Goal: Information Seeking & Learning: Learn about a topic

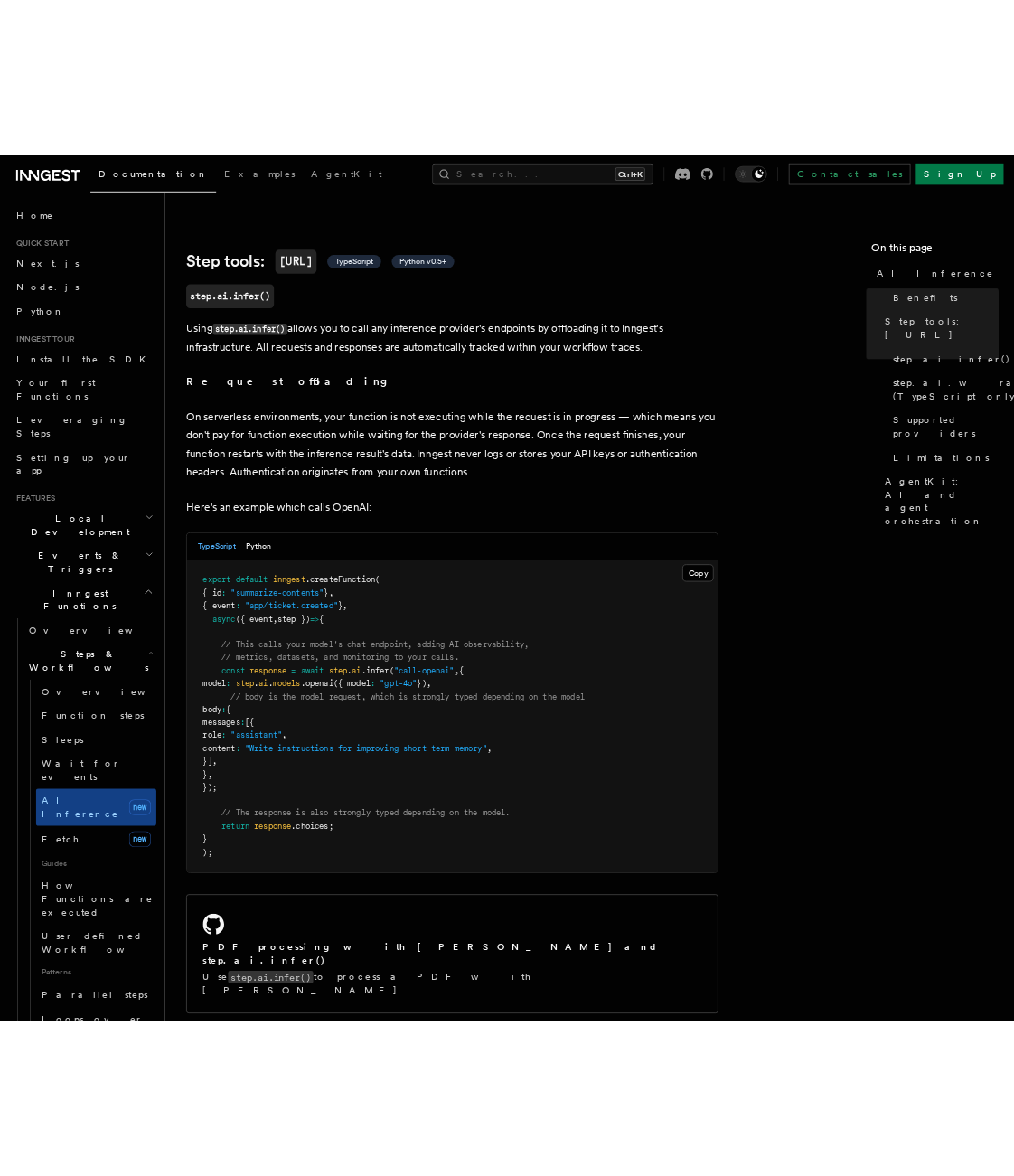
scroll to position [813, 0]
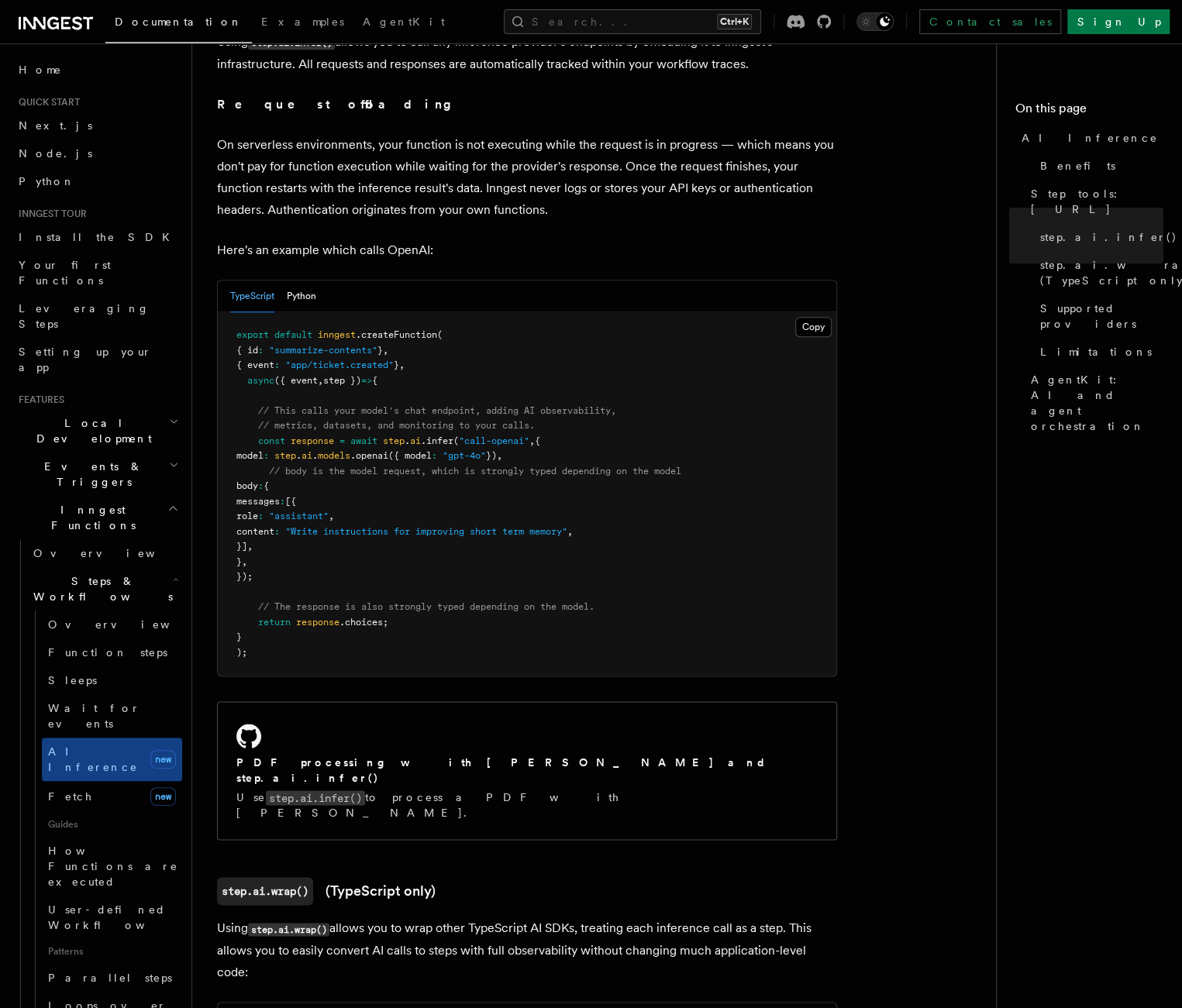
click at [968, 475] on nav "On this page AI Inference Benefits Step tools: step.ai step.ai.infer() step.ai.…" at bounding box center [1088, 525] width 186 height 965
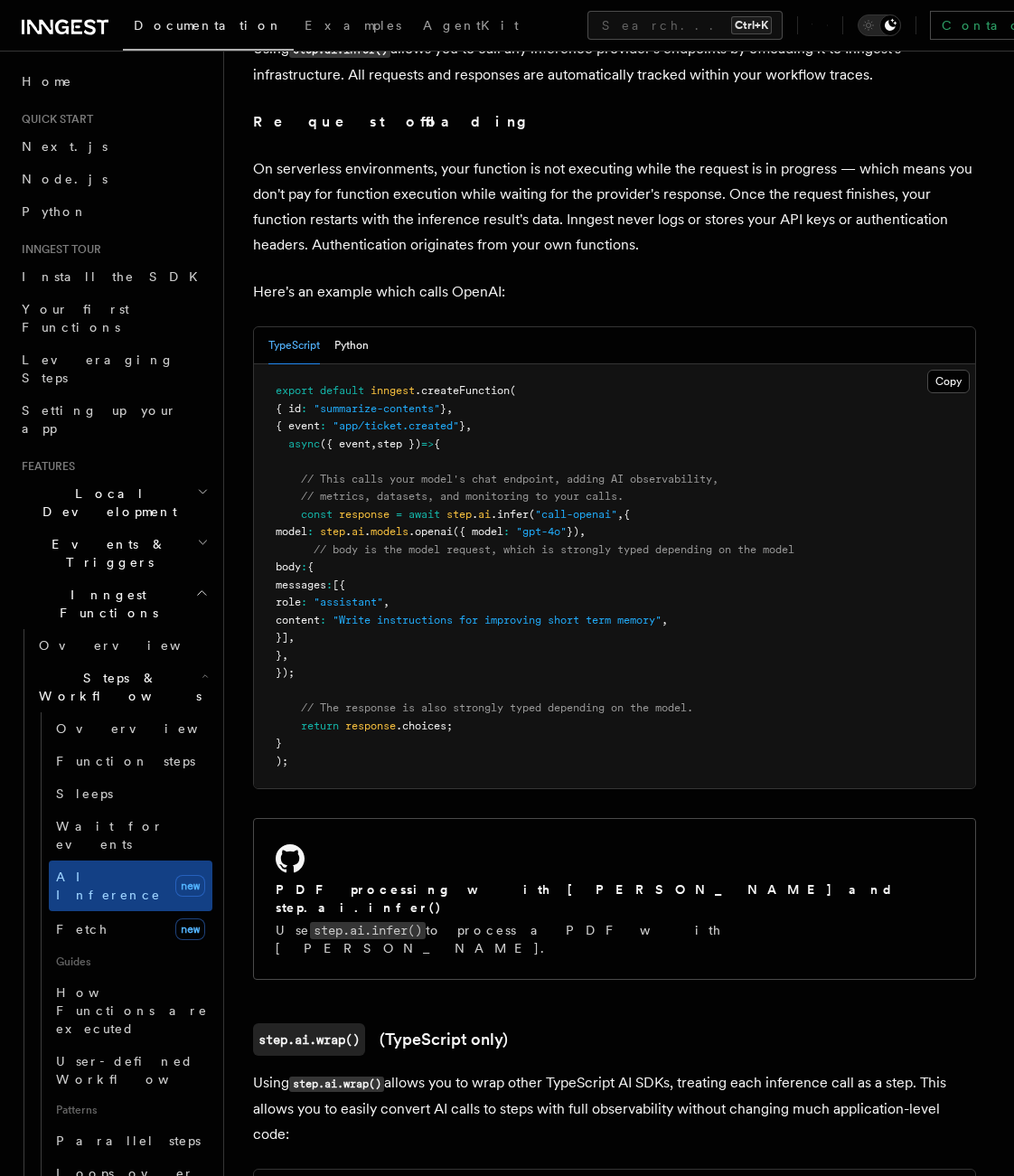
click at [755, 209] on p "On serverless environments, your function is not executing while the request is…" at bounding box center [614, 207] width 723 height 101
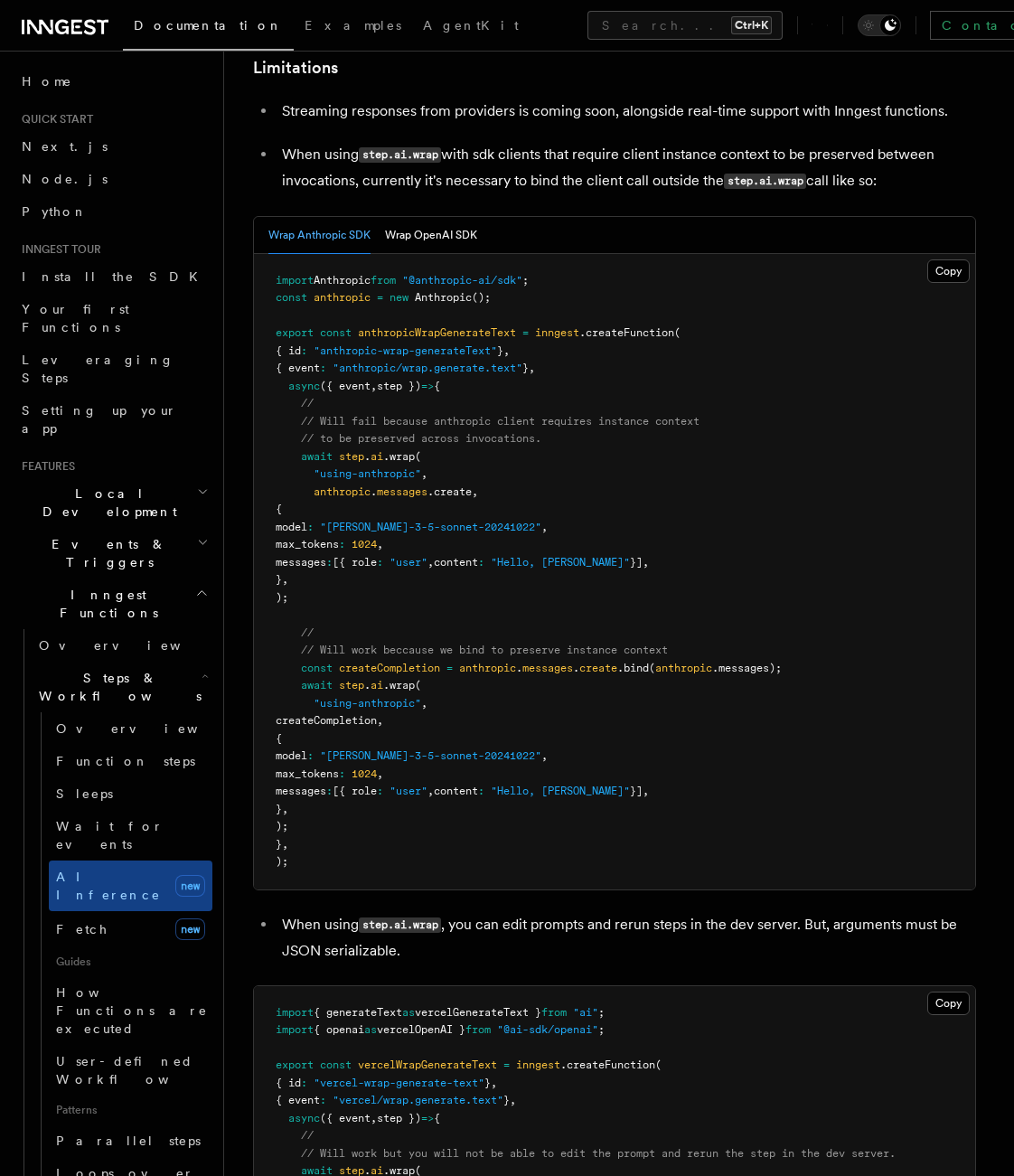
scroll to position [2711, 0]
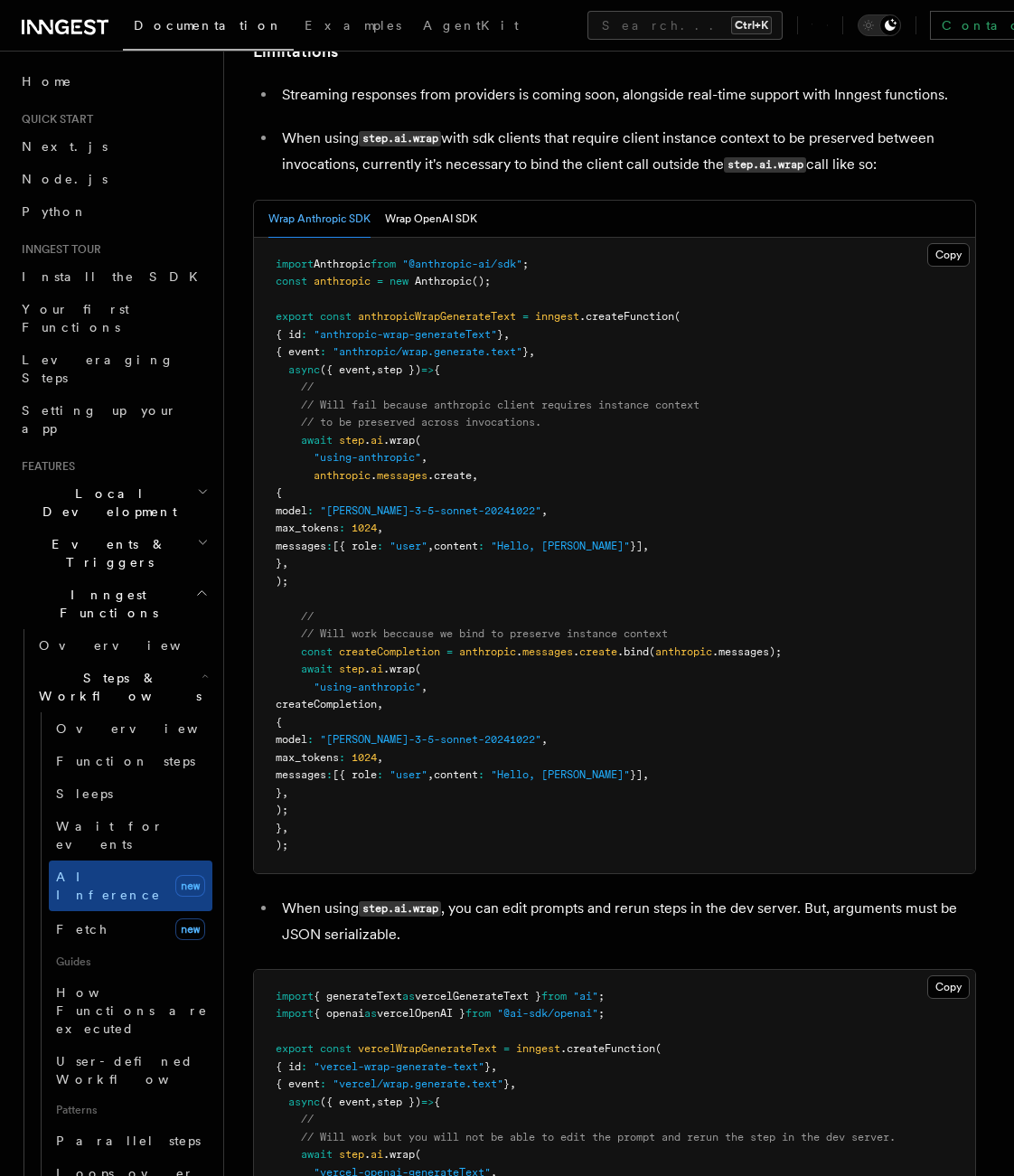
click at [613, 662] on pre "import Anthropic from "@anthropic-ai/sdk" ; const anthropic = new Anthropic ();…" at bounding box center [615, 556] width 722 height 635
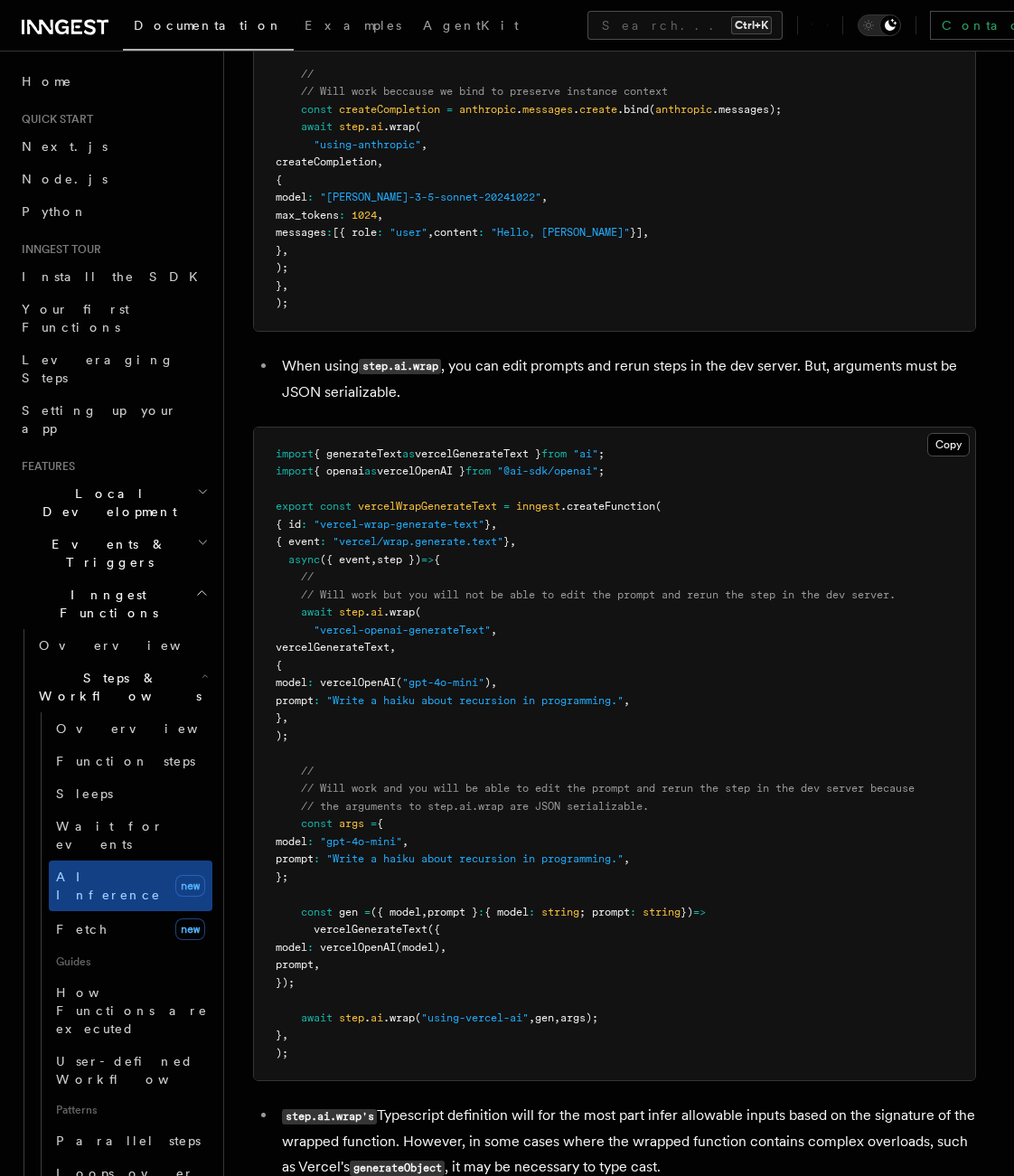
scroll to position [3253, 0]
click at [450, 503] on pre "import { generateText as vercelGenerateText } from "ai" ; import { openai as ve…" at bounding box center [615, 753] width 722 height 653
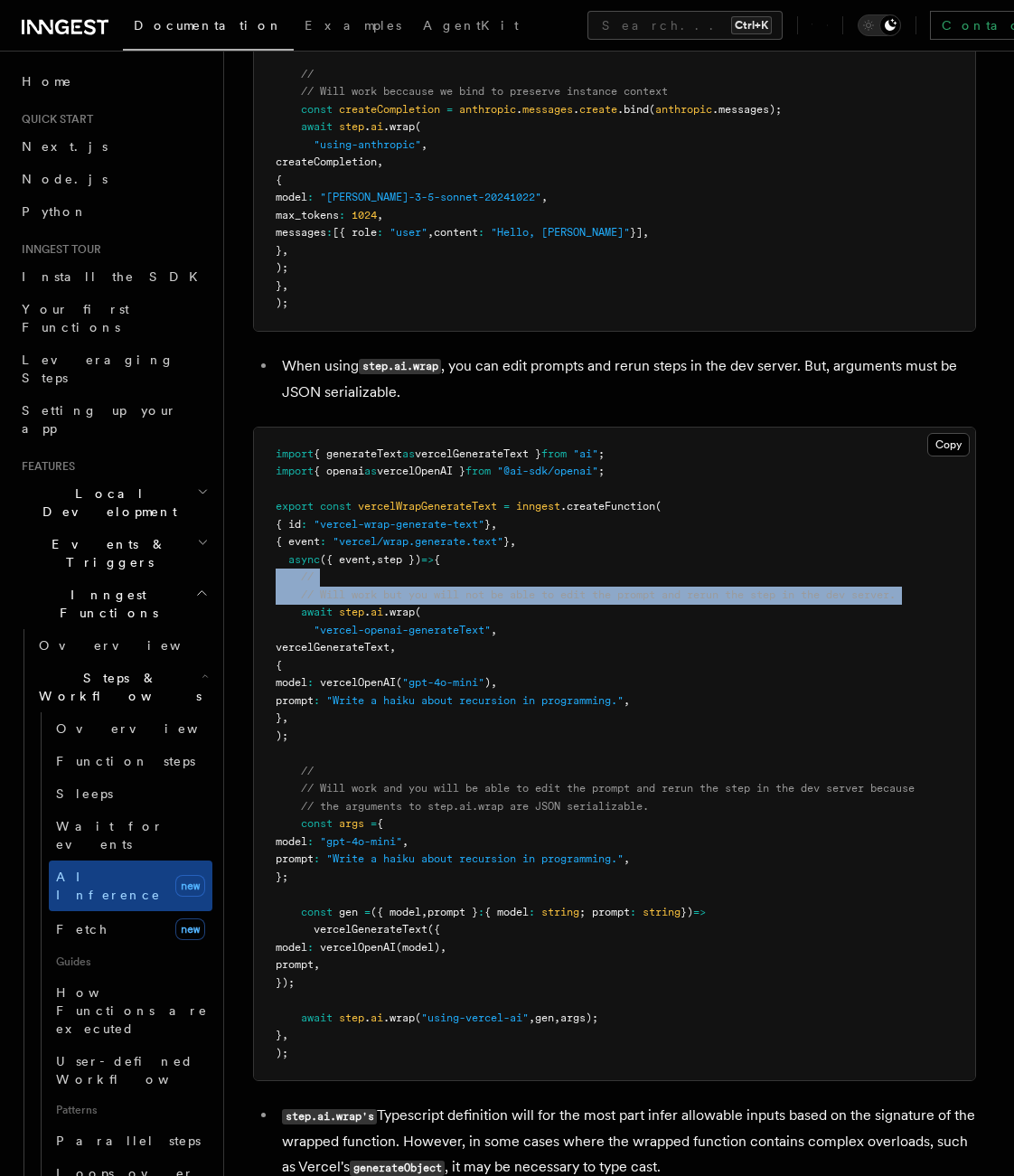
click at [450, 503] on pre "import { generateText as vercelGenerateText } from "ai" ; import { openai as ve…" at bounding box center [615, 753] width 722 height 653
drag, startPoint x: 450, startPoint y: 503, endPoint x: 430, endPoint y: 507, distance: 20.4
click at [430, 588] on span "// Will work but you will not be able to edit the prompt and rerun the step in …" at bounding box center [598, 595] width 595 height 13
click at [407, 588] on span "// Will work but you will not be able to edit the prompt and rerun the step in …" at bounding box center [598, 595] width 595 height 13
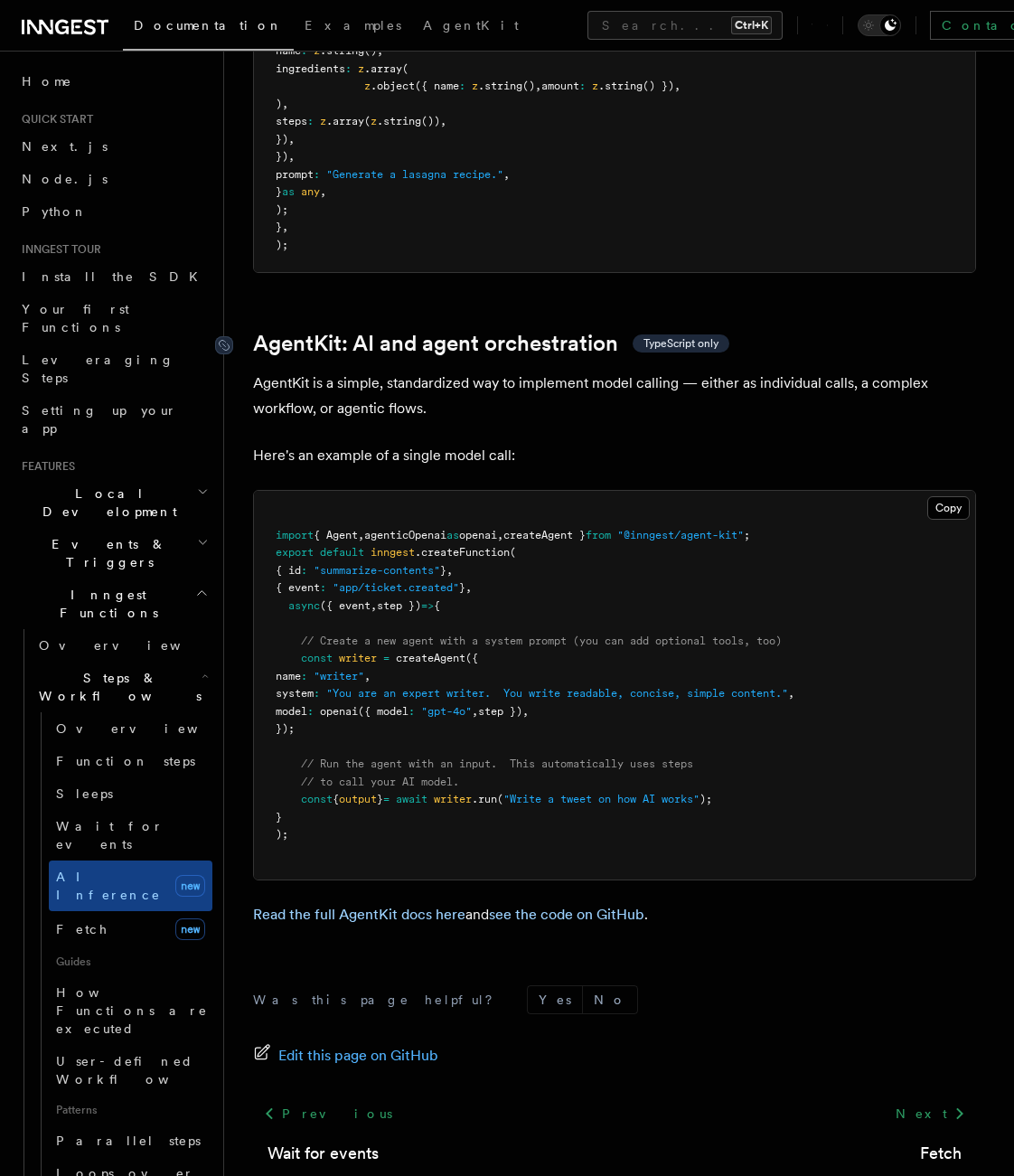
scroll to position [5093, 0]
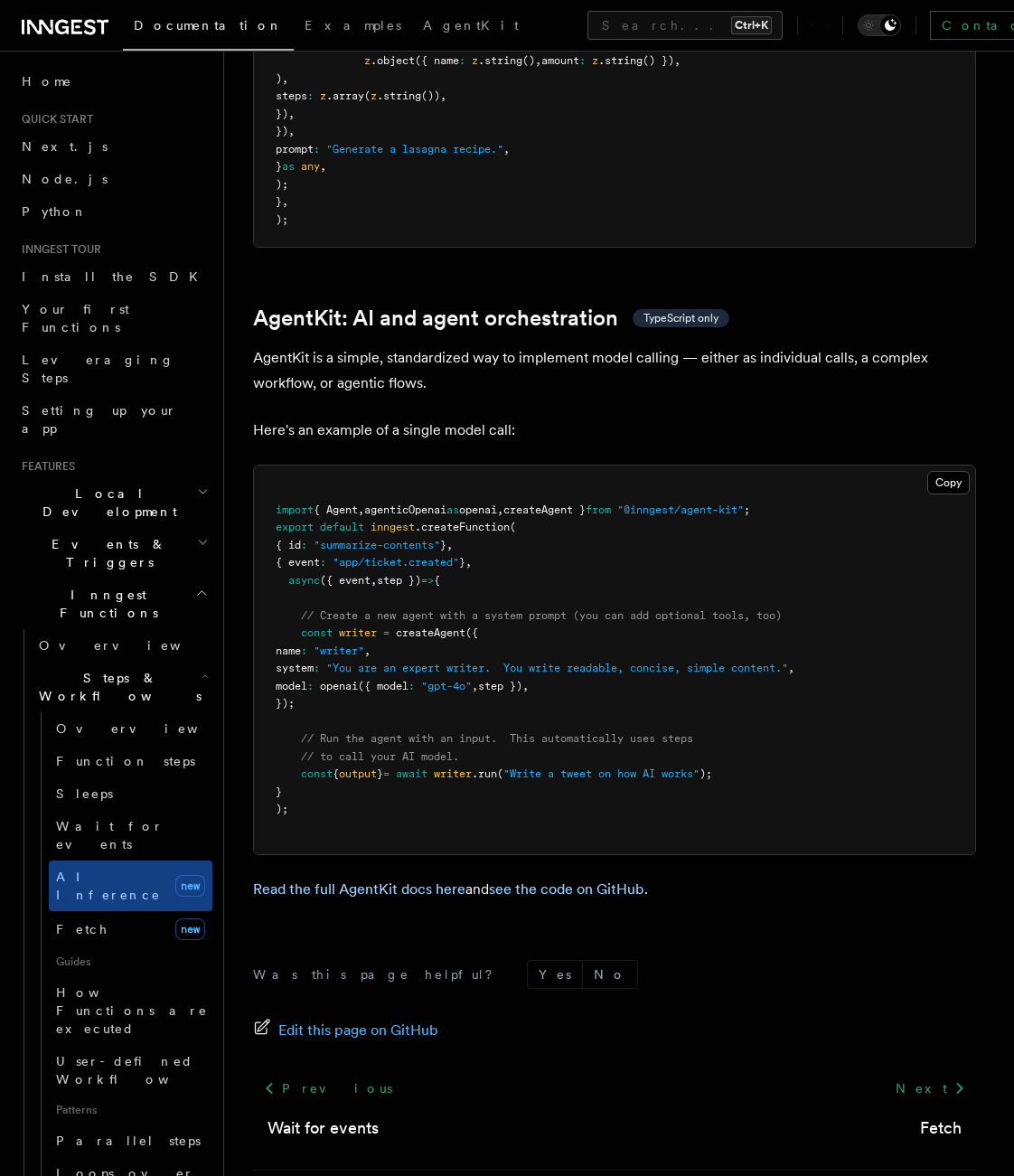
click at [365, 767] on span "output" at bounding box center [358, 774] width 38 height 13
drag, startPoint x: 365, startPoint y: 695, endPoint x: 332, endPoint y: 691, distance: 33.2
click at [332, 767] on span "const" at bounding box center [317, 774] width 32 height 13
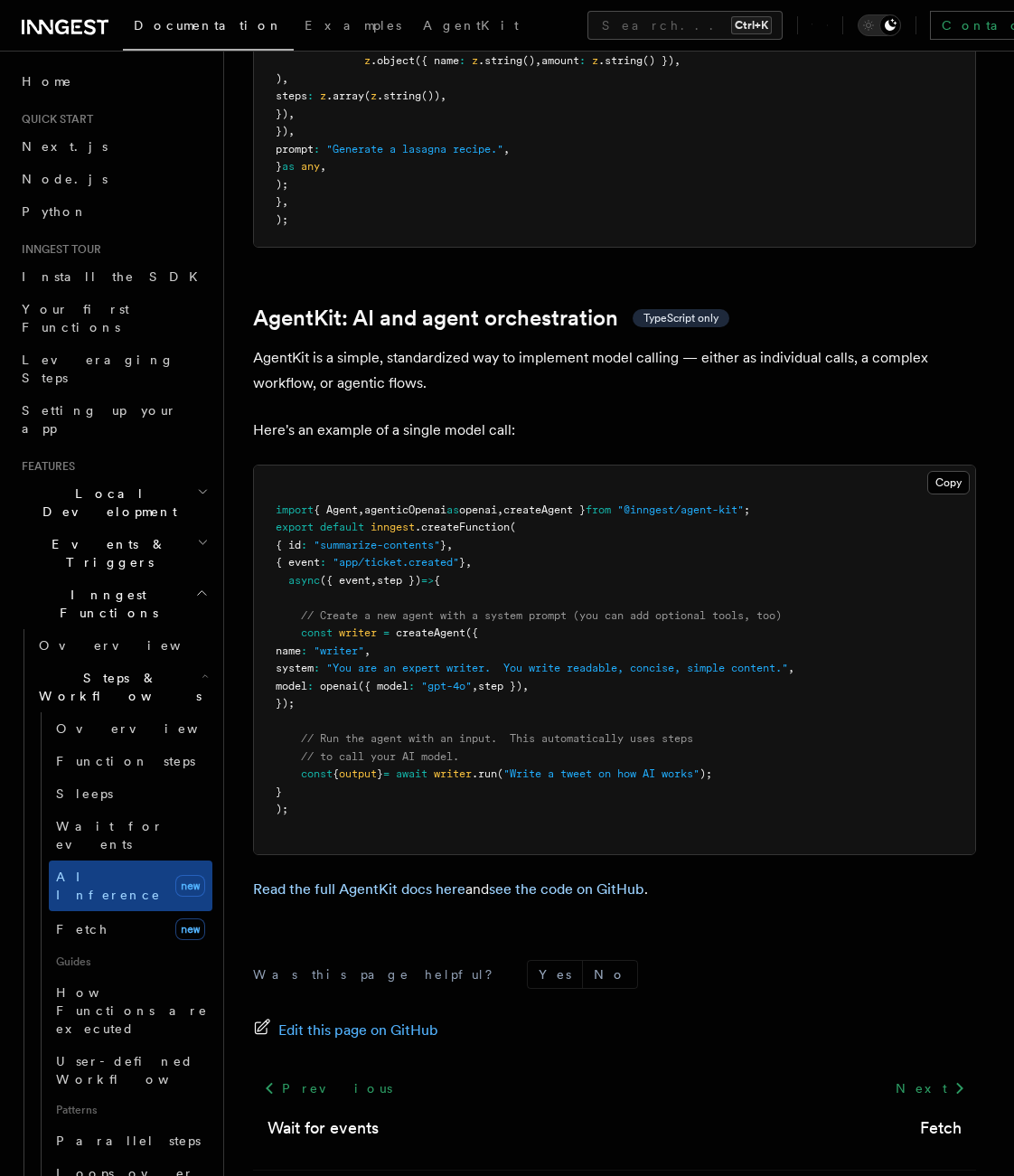
click at [320, 662] on pre "import { Agent , agenticOpenai as openai , createAgent } from "@inngest/agent-k…" at bounding box center [615, 660] width 722 height 389
click at [440, 732] on span "// Run the agent with an input. This automatically uses steps" at bounding box center [497, 738] width 393 height 13
drag, startPoint x: 440, startPoint y: 656, endPoint x: 404, endPoint y: 662, distance: 36.5
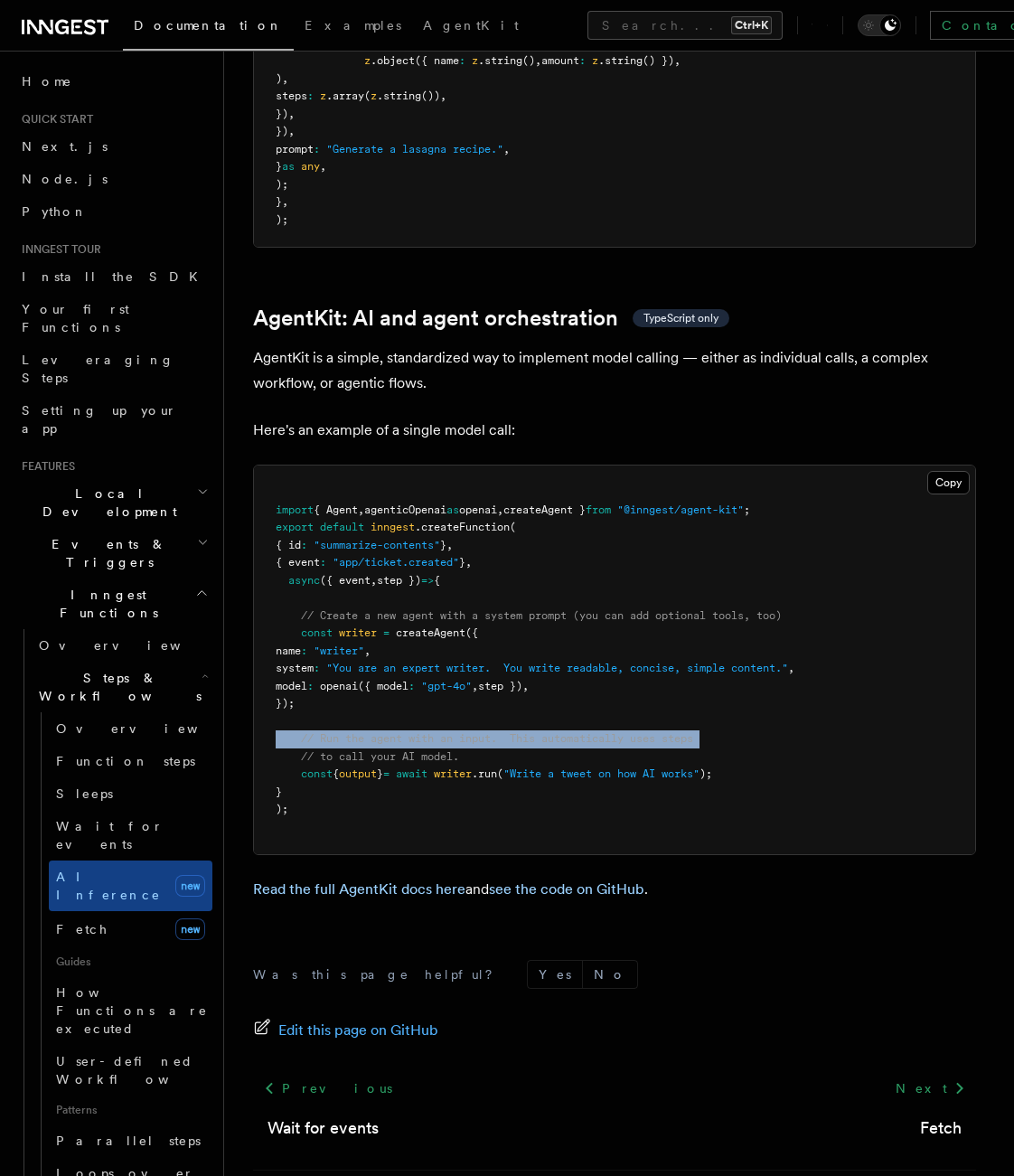
click at [404, 662] on pre "import { Agent , agenticOpenai as openai , createAgent } from "@inngest/agent-k…" at bounding box center [615, 660] width 722 height 389
click at [404, 732] on span "// Run the agent with an input. This automatically uses steps" at bounding box center [497, 738] width 393 height 13
click at [591, 732] on span "// Run the agent with an input. This automatically uses steps" at bounding box center [497, 738] width 393 height 13
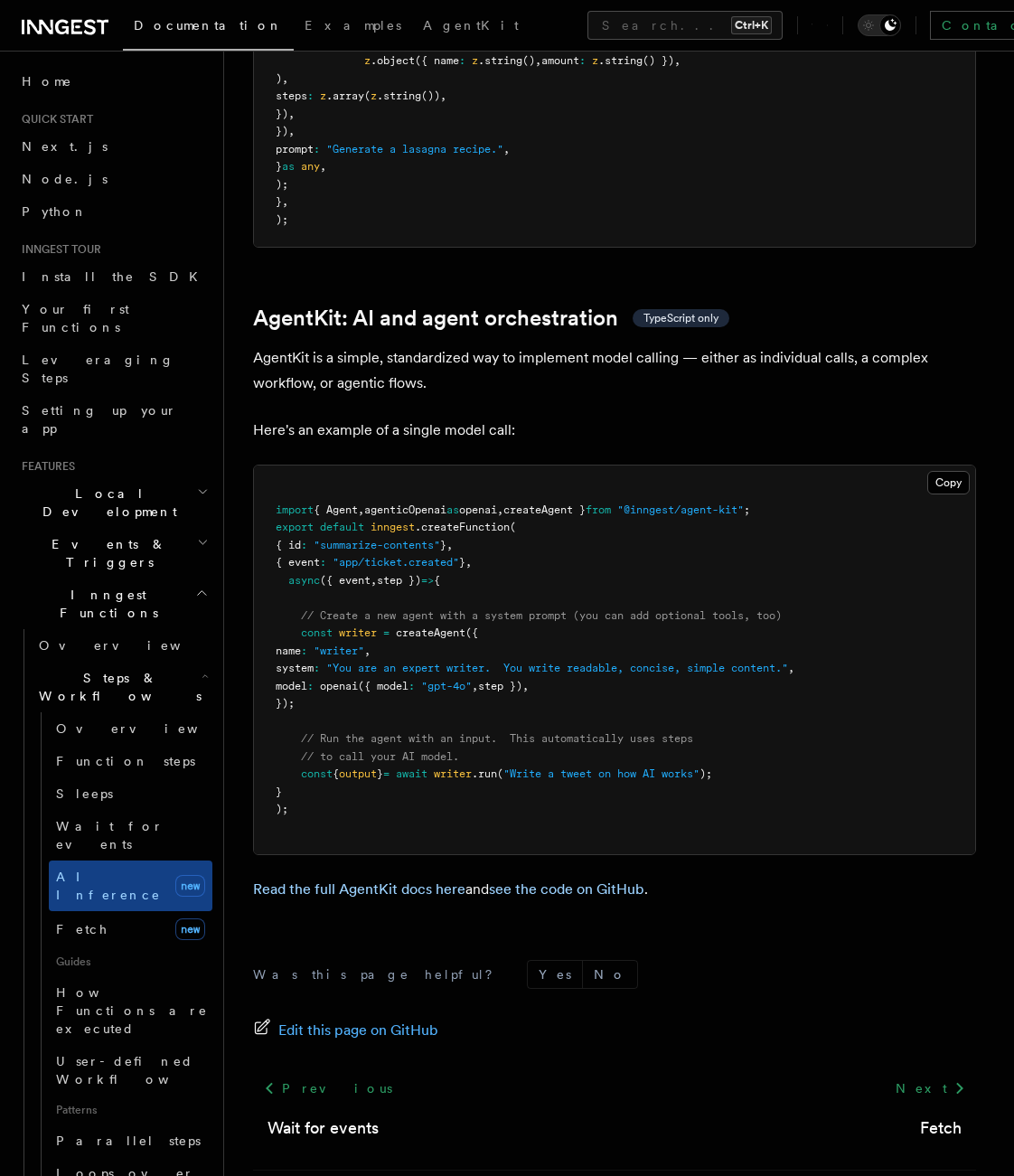
drag, startPoint x: 591, startPoint y: 659, endPoint x: 595, endPoint y: 670, distance: 11.7
click at [595, 670] on pre "import { Agent , agenticOpenai as openai , createAgent } from "@inngest/agent-k…" at bounding box center [615, 660] width 722 height 389
click at [772, 682] on pre "import { Agent , agenticOpenai as openai , createAgent } from "@inngest/agent-k…" at bounding box center [615, 660] width 722 height 389
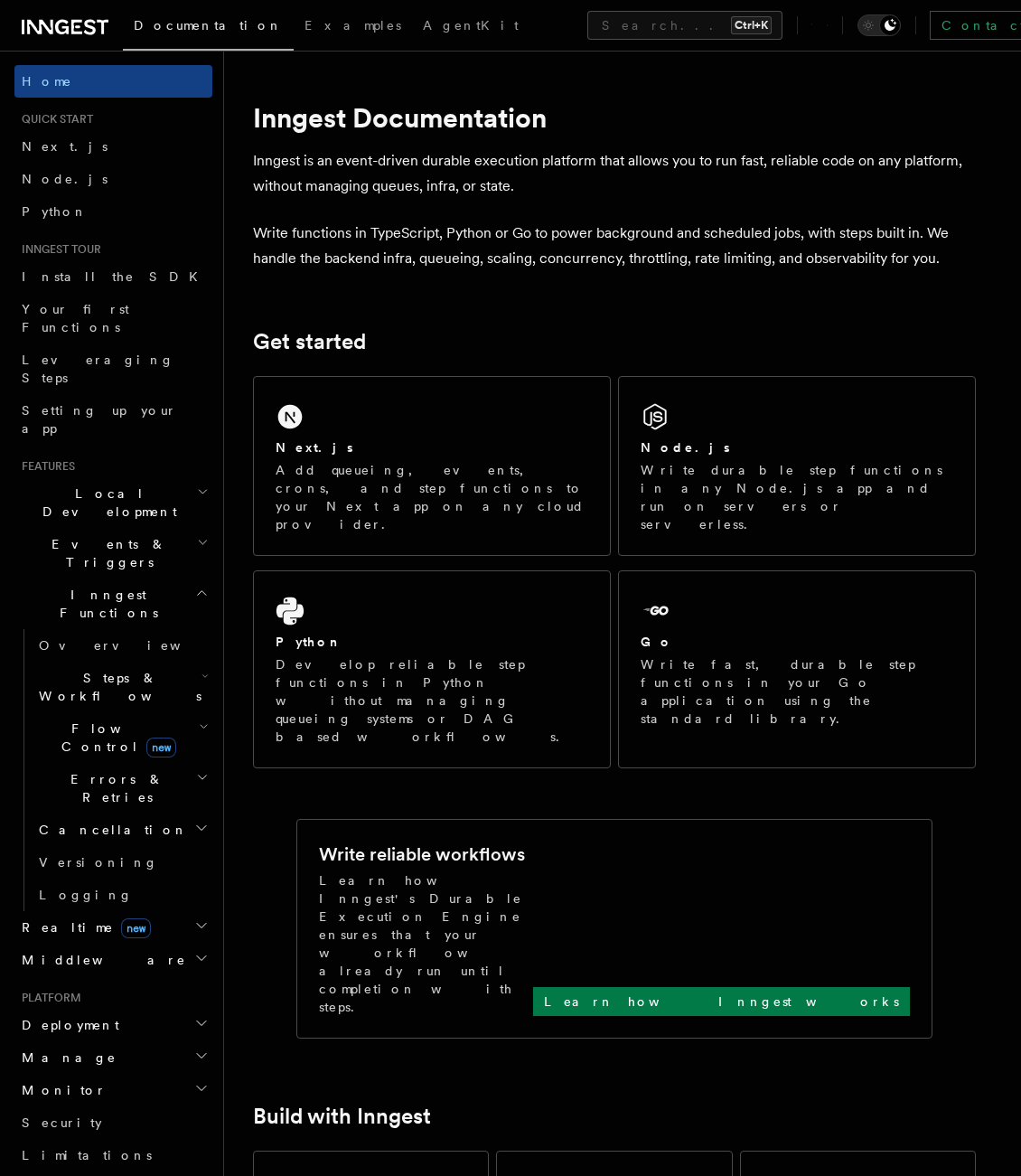
click at [139, 528] on h2 "Events & Triggers" at bounding box center [112, 553] width 198 height 51
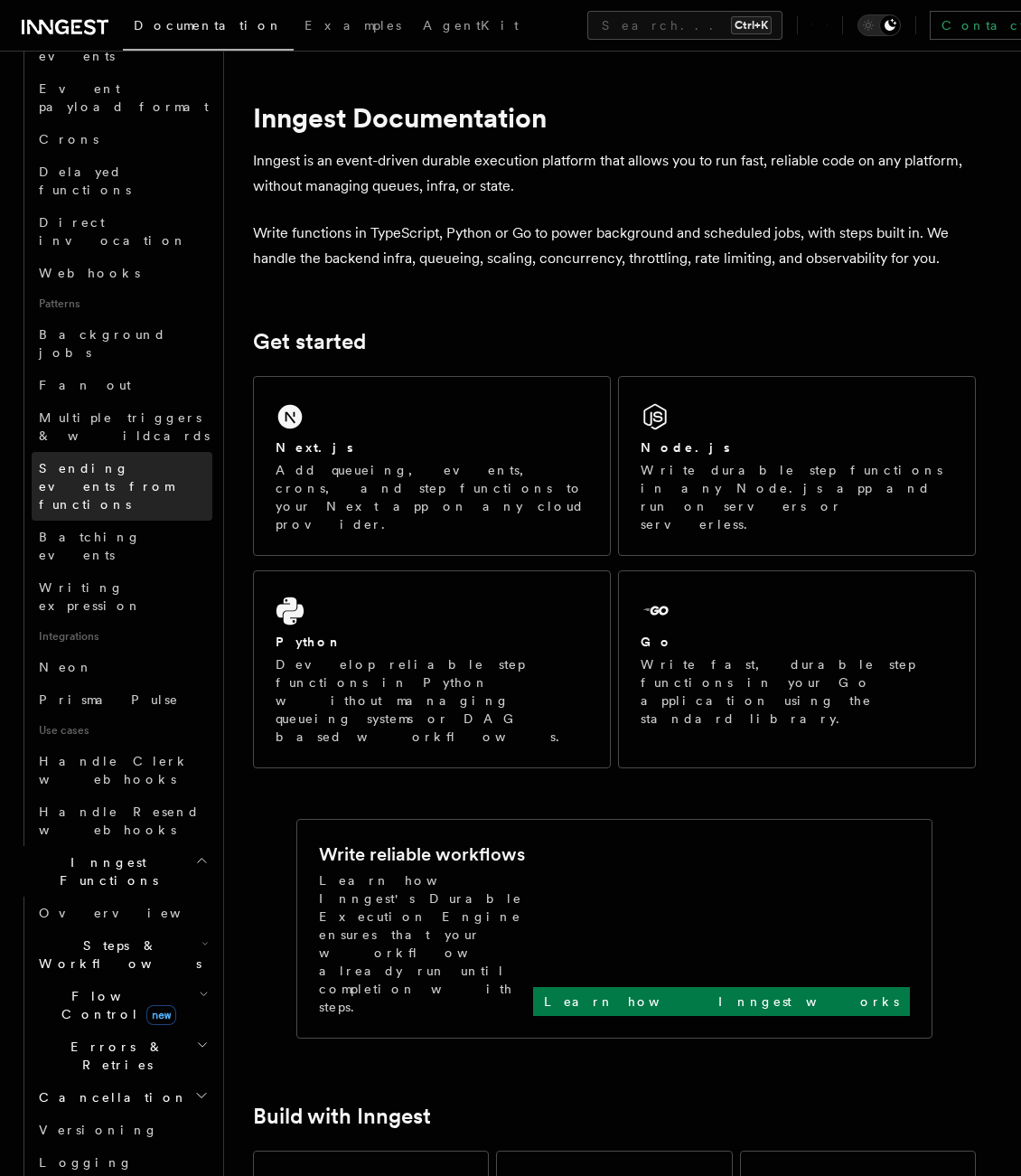
scroll to position [633, 0]
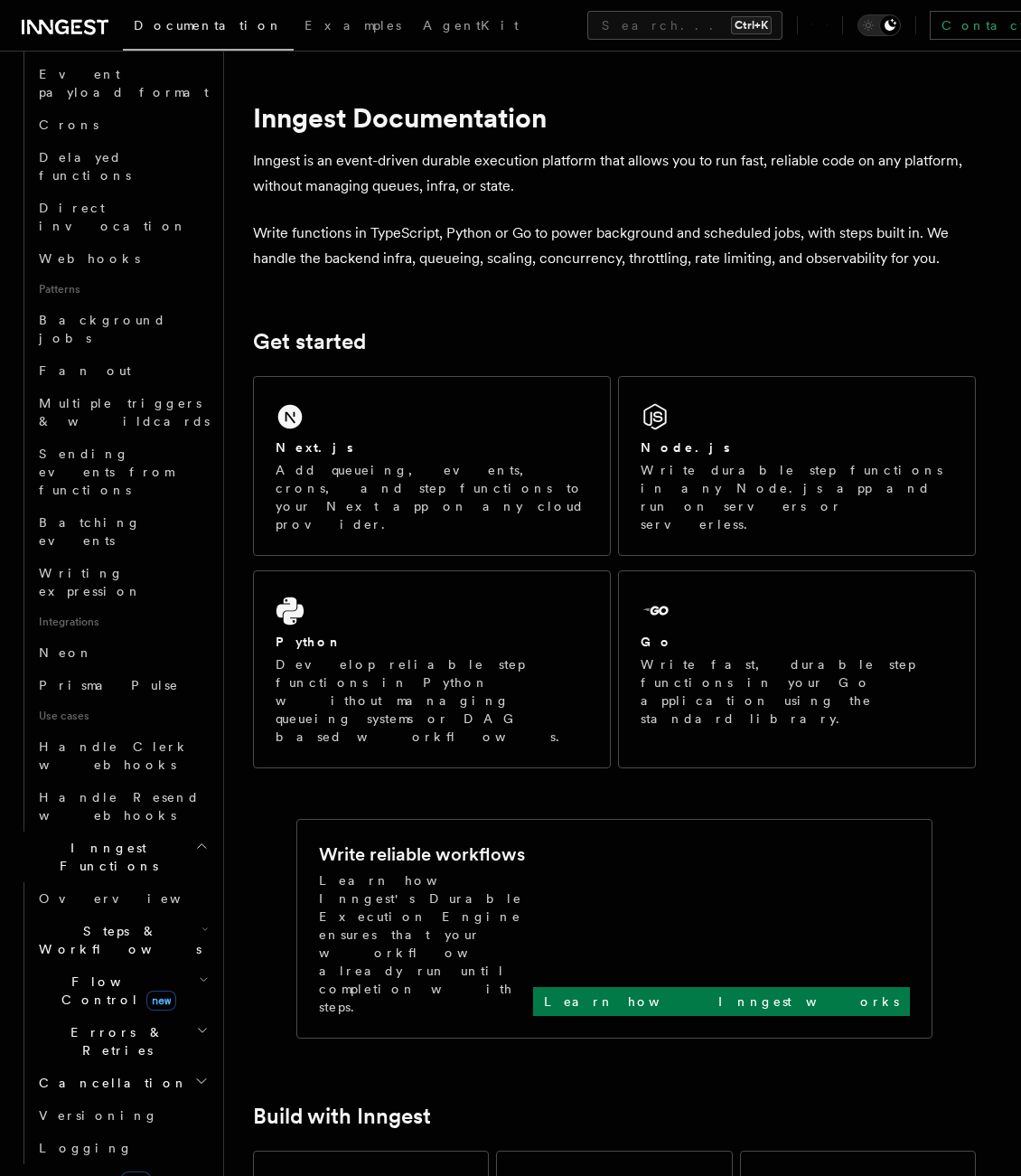
click at [121, 922] on span "Steps & Workflows" at bounding box center [116, 940] width 170 height 37
click at [115, 965] on link "Overview" at bounding box center [130, 981] width 164 height 33
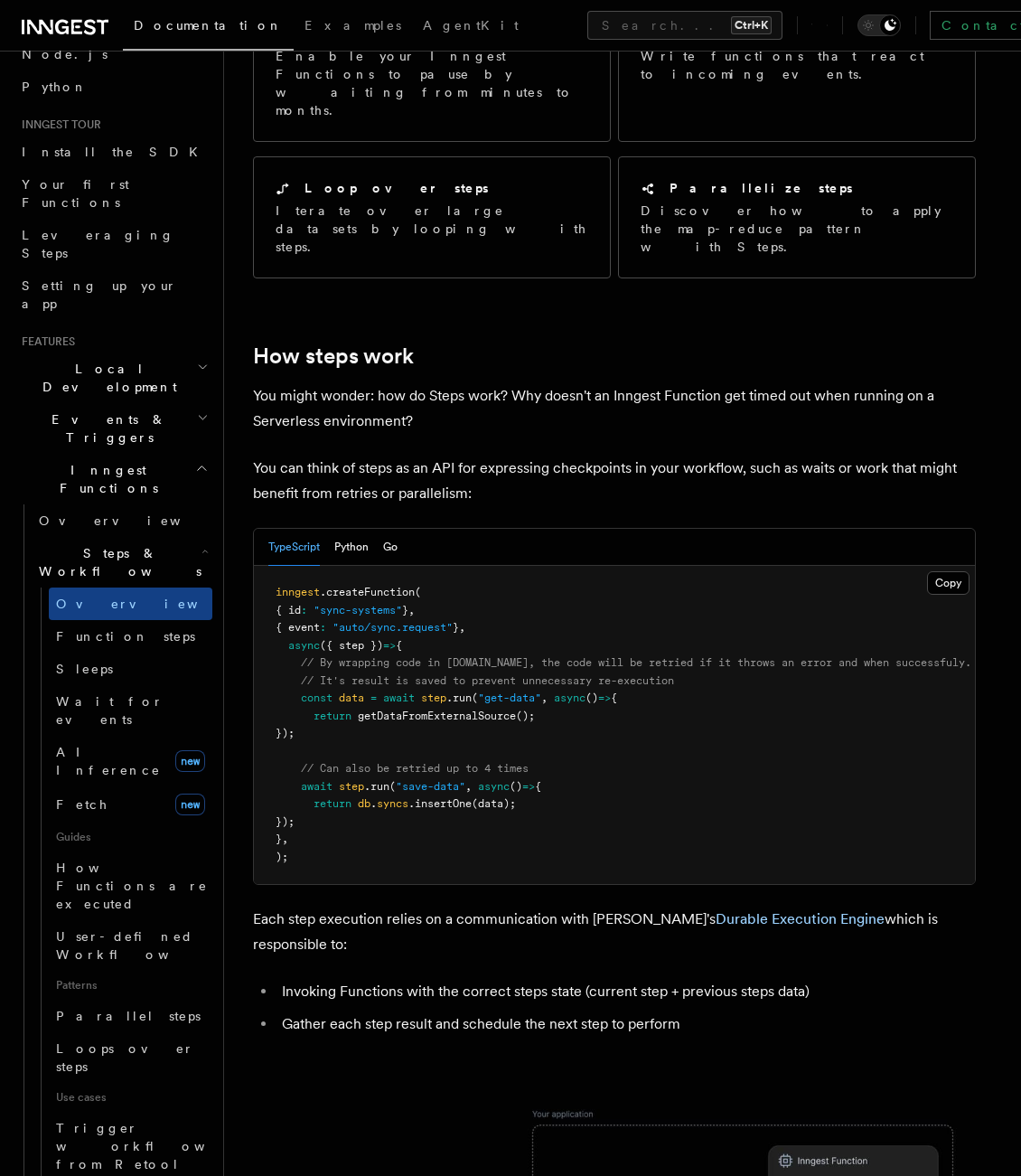
scroll to position [452, 0]
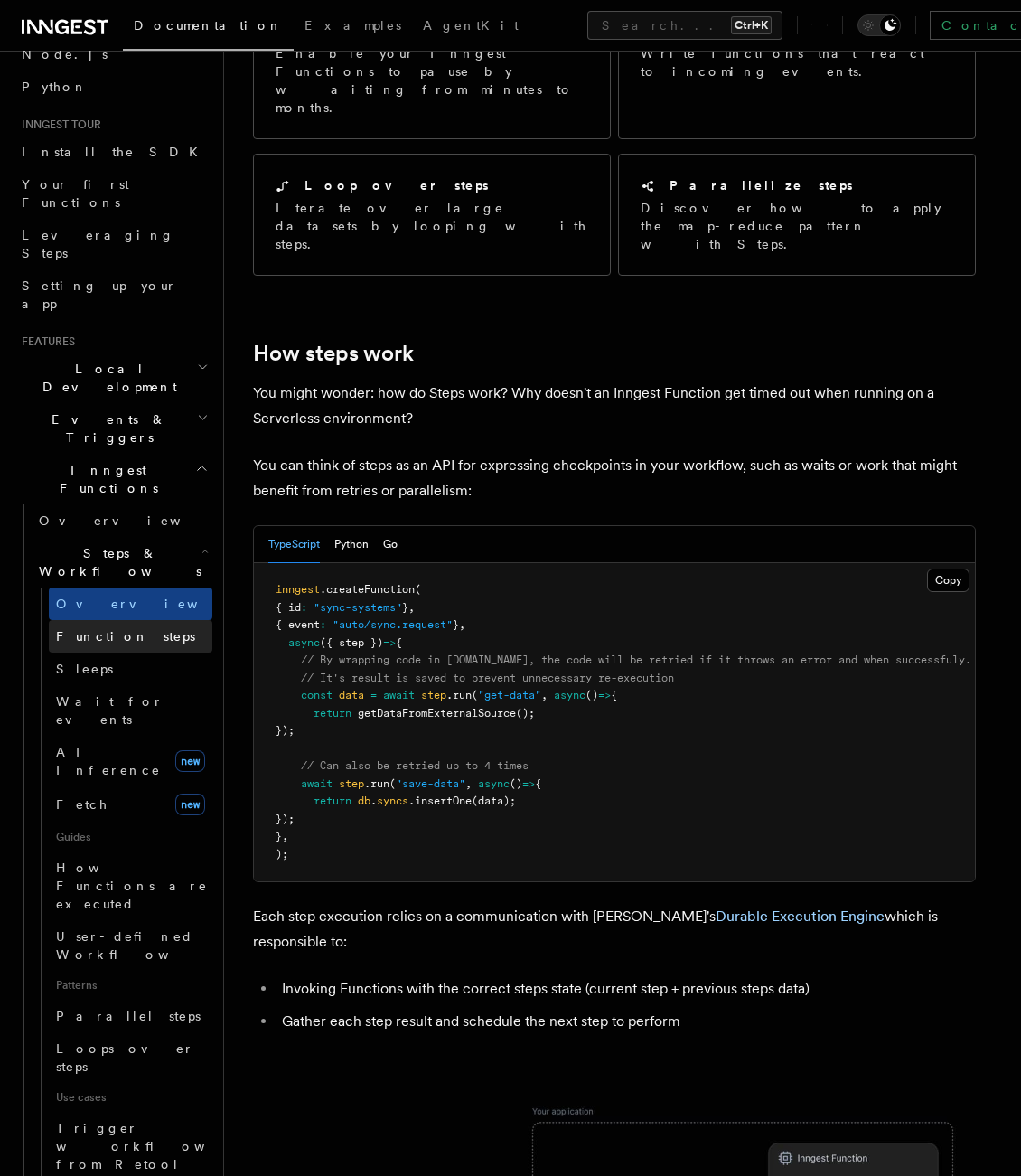
click at [117, 620] on link "Function steps" at bounding box center [130, 636] width 164 height 33
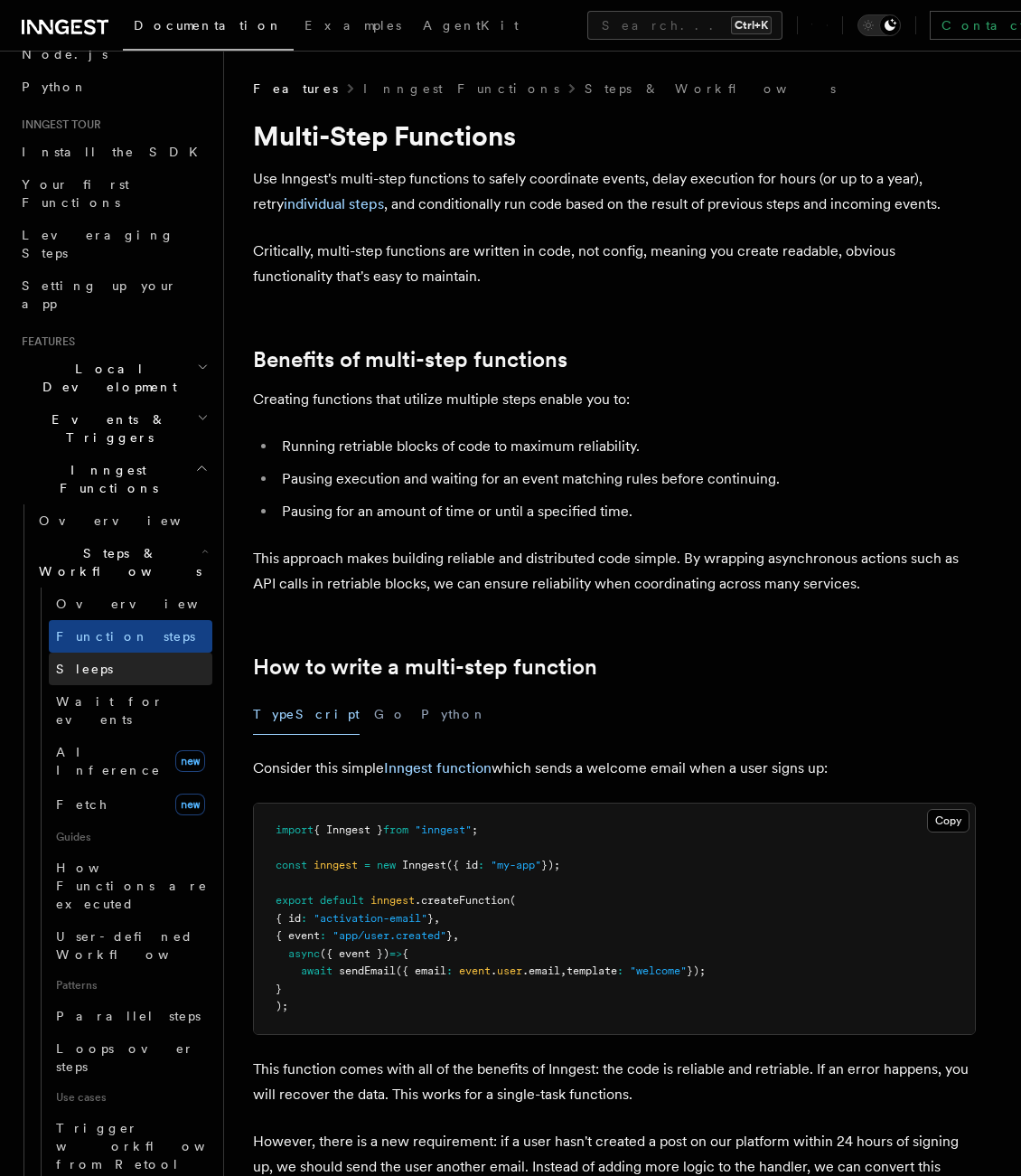
click at [93, 652] on link "Sleeps" at bounding box center [130, 668] width 164 height 33
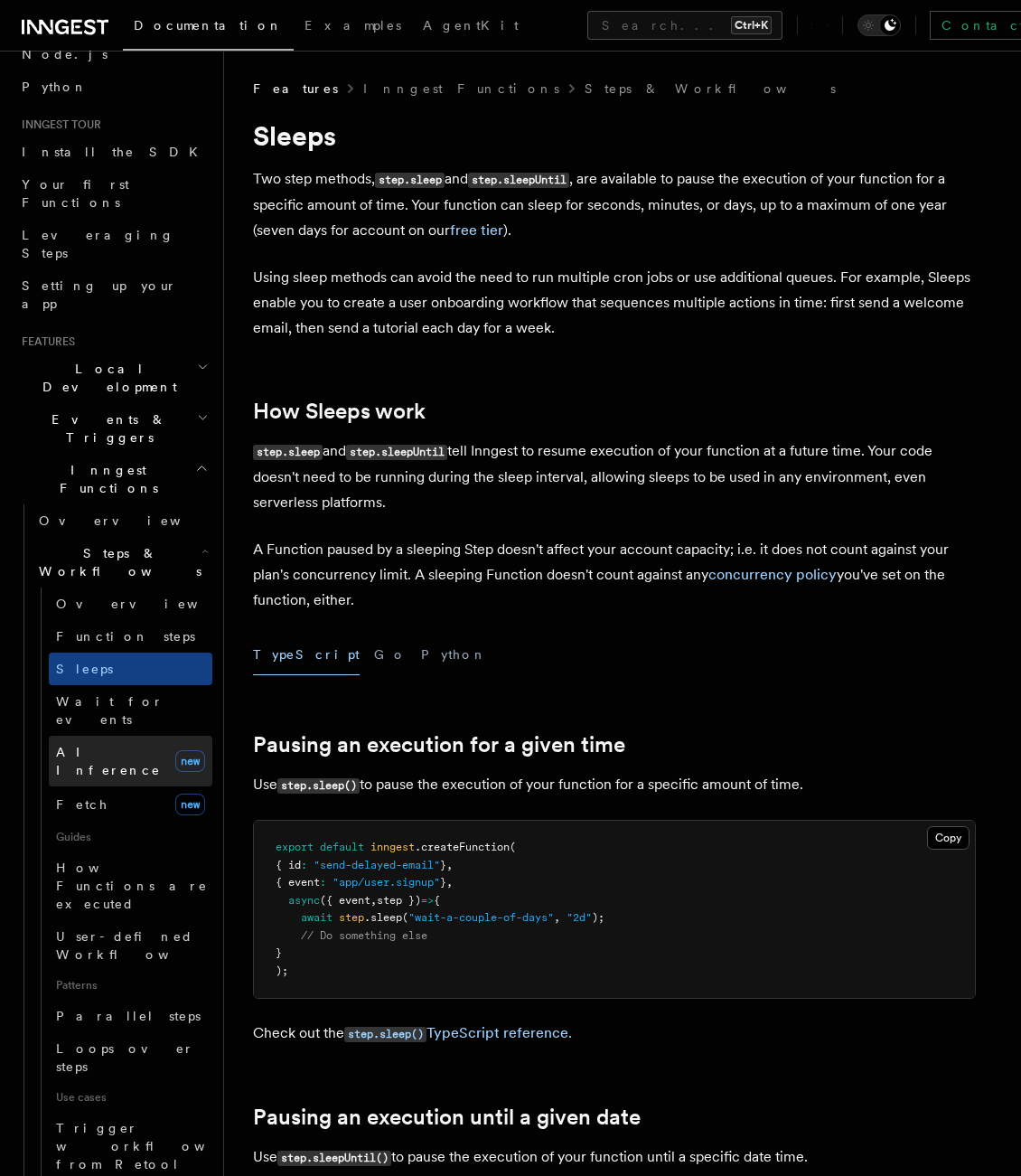
click at [108, 736] on link "AI Inference new" at bounding box center [130, 761] width 164 height 51
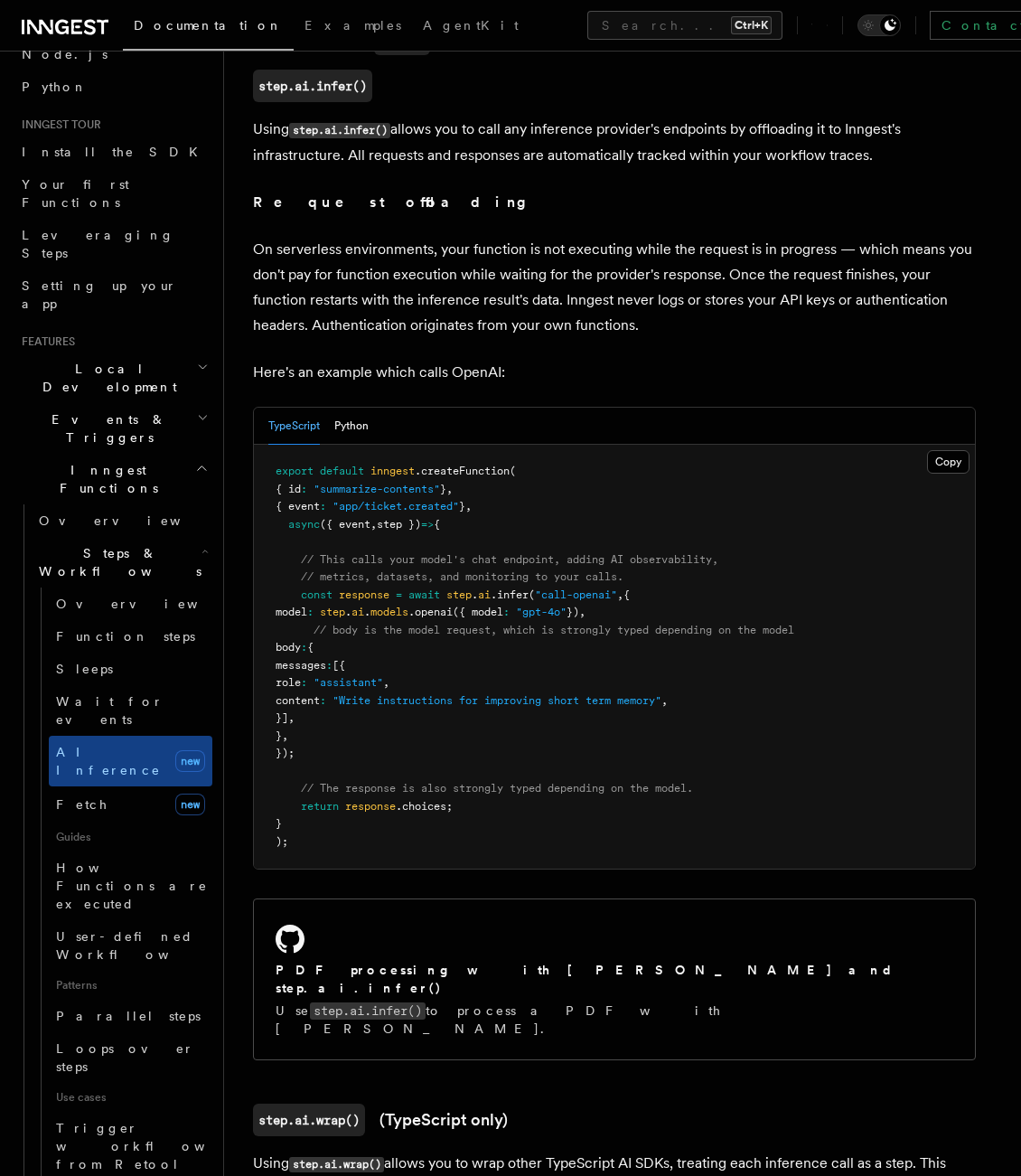
scroll to position [633, 0]
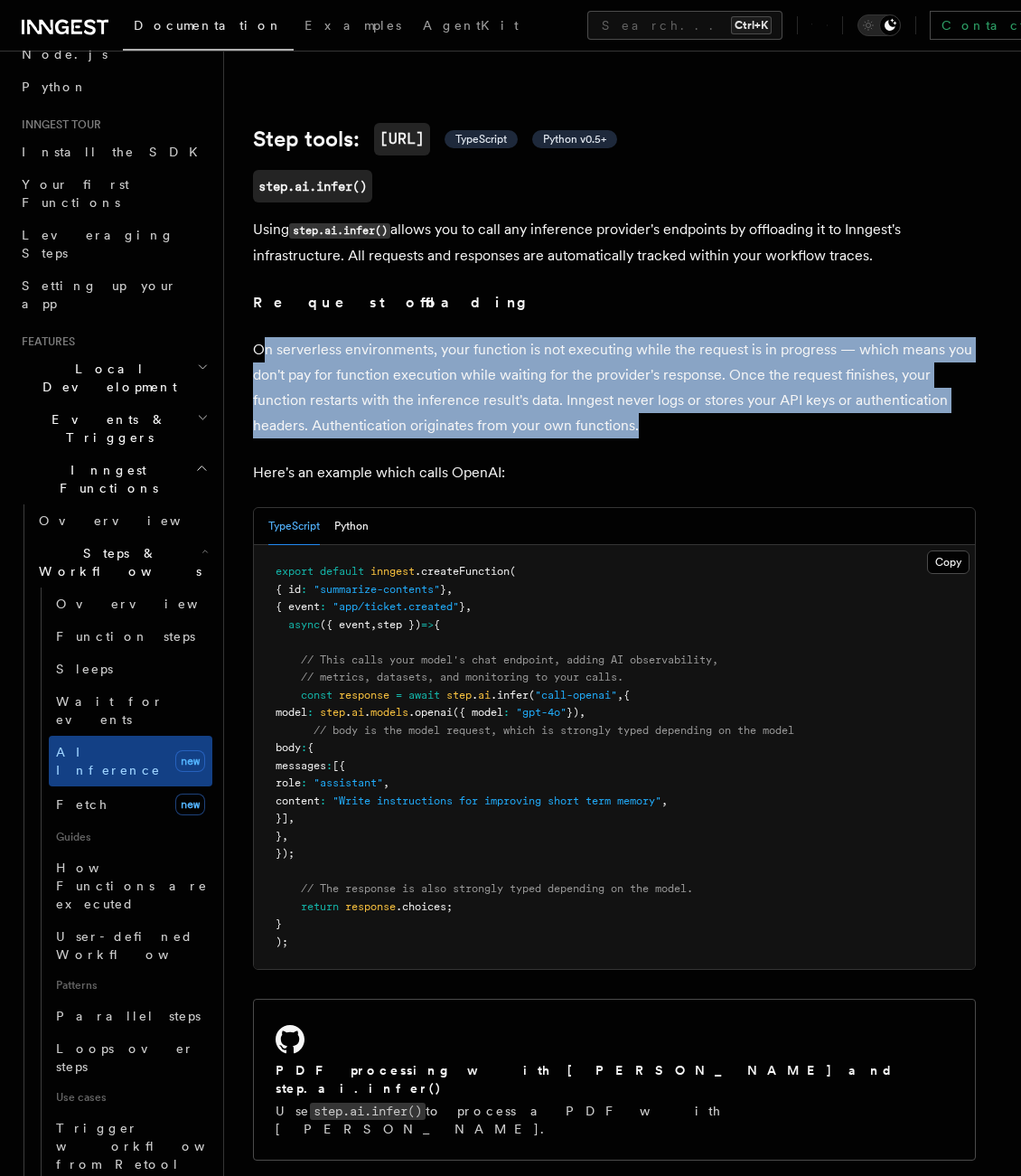
drag, startPoint x: 681, startPoint y: 407, endPoint x: 264, endPoint y: 321, distance: 425.8
click at [264, 337] on p "On serverless environments, your function is not executing while the request is…" at bounding box center [614, 388] width 722 height 101
drag, startPoint x: 264, startPoint y: 321, endPoint x: 274, endPoint y: 325, distance: 10.8
click at [274, 337] on p "On serverless environments, your function is not executing while the request is…" at bounding box center [614, 388] width 722 height 101
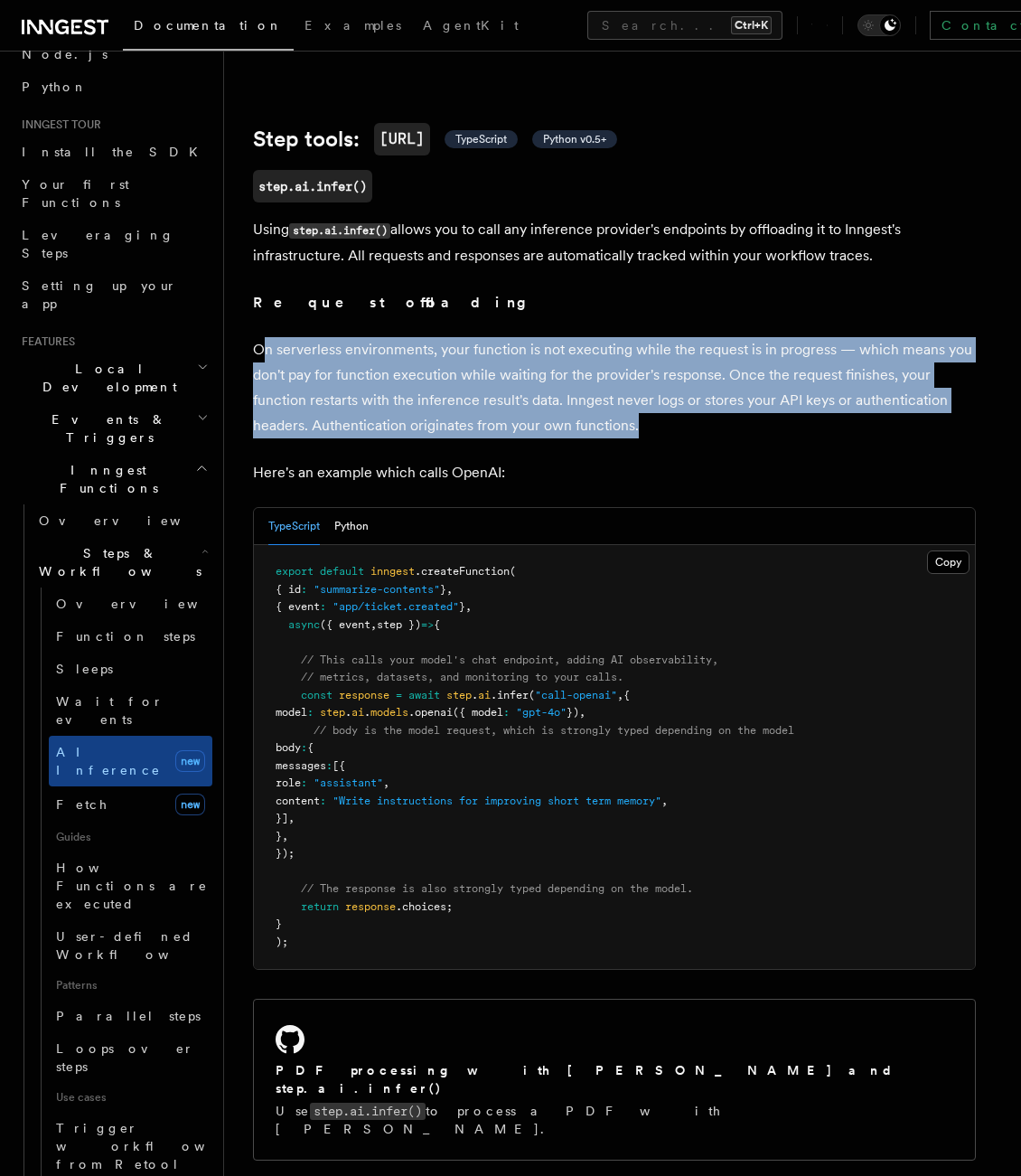
drag, startPoint x: 274, startPoint y: 325, endPoint x: 289, endPoint y: 323, distance: 15.1
click at [289, 337] on p "On serverless environments, your function is not executing while the request is…" at bounding box center [614, 388] width 722 height 101
click at [336, 337] on p "On serverless environments, your function is not executing while the request is…" at bounding box center [614, 388] width 722 height 101
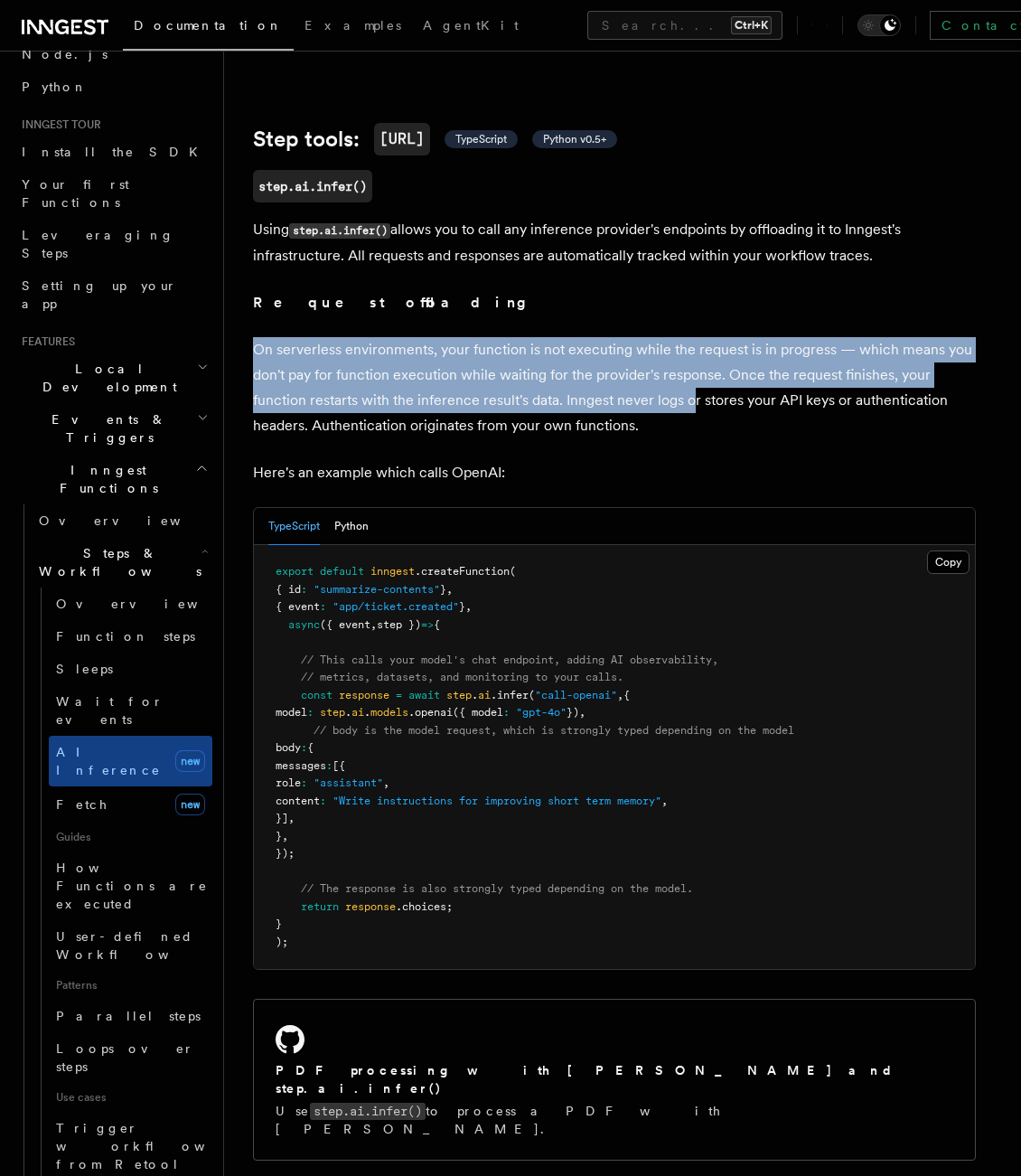
drag, startPoint x: 249, startPoint y: 320, endPoint x: 693, endPoint y: 382, distance: 448.3
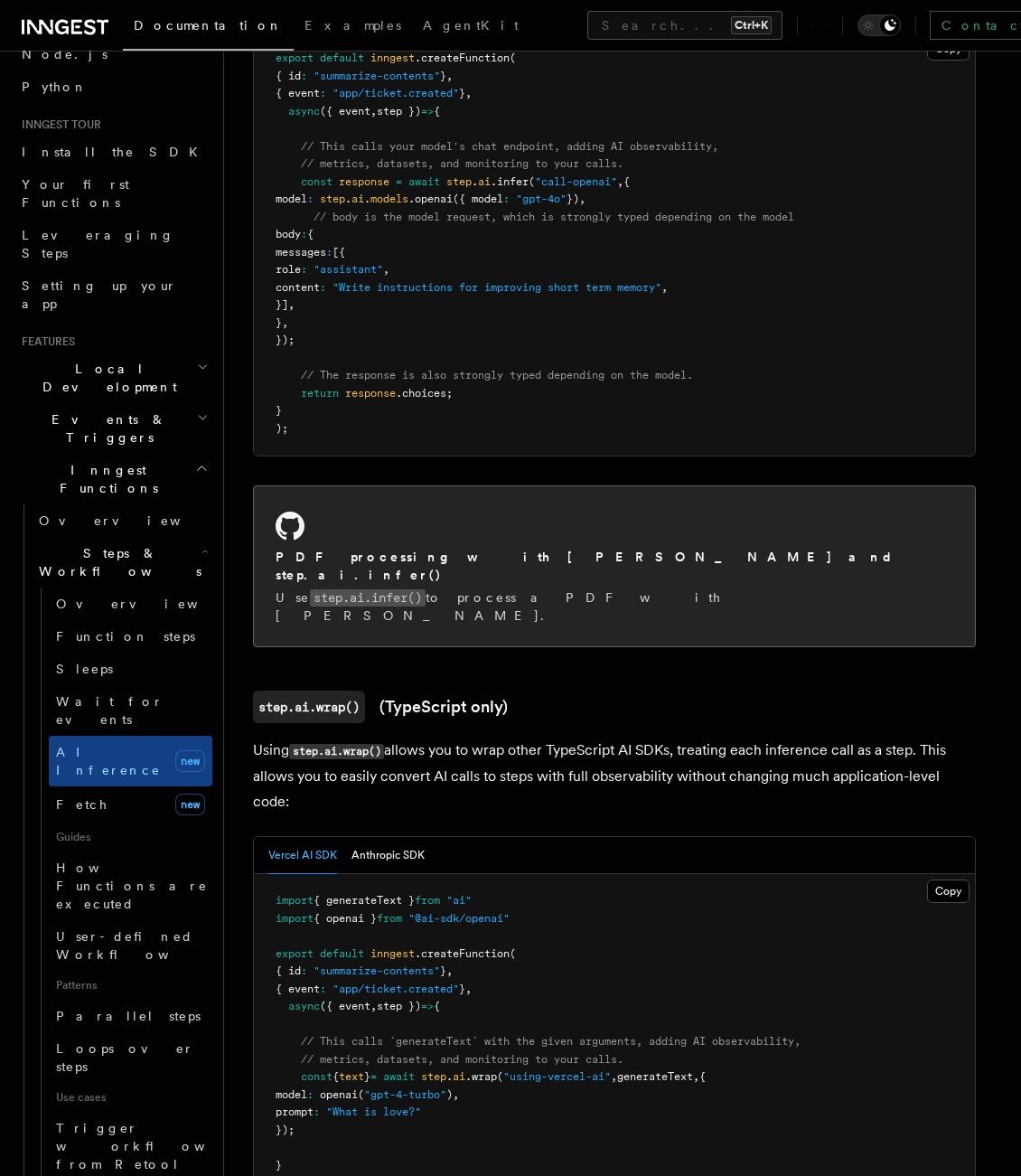
scroll to position [1356, 0]
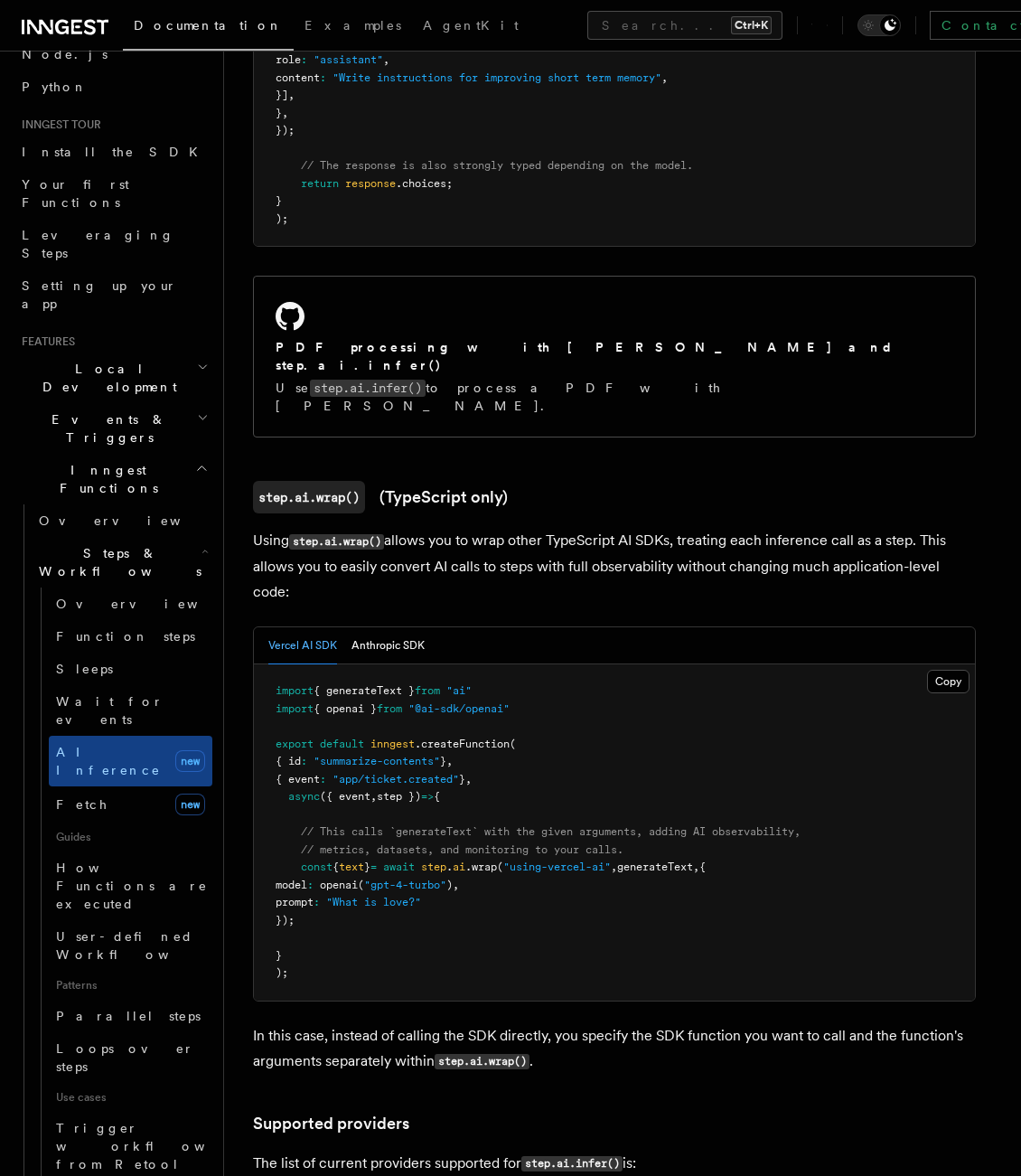
click at [453, 528] on p "Using step.ai.wrap() allows you to wrap other TypeScript AI SDKs, treating each…" at bounding box center [614, 566] width 722 height 77
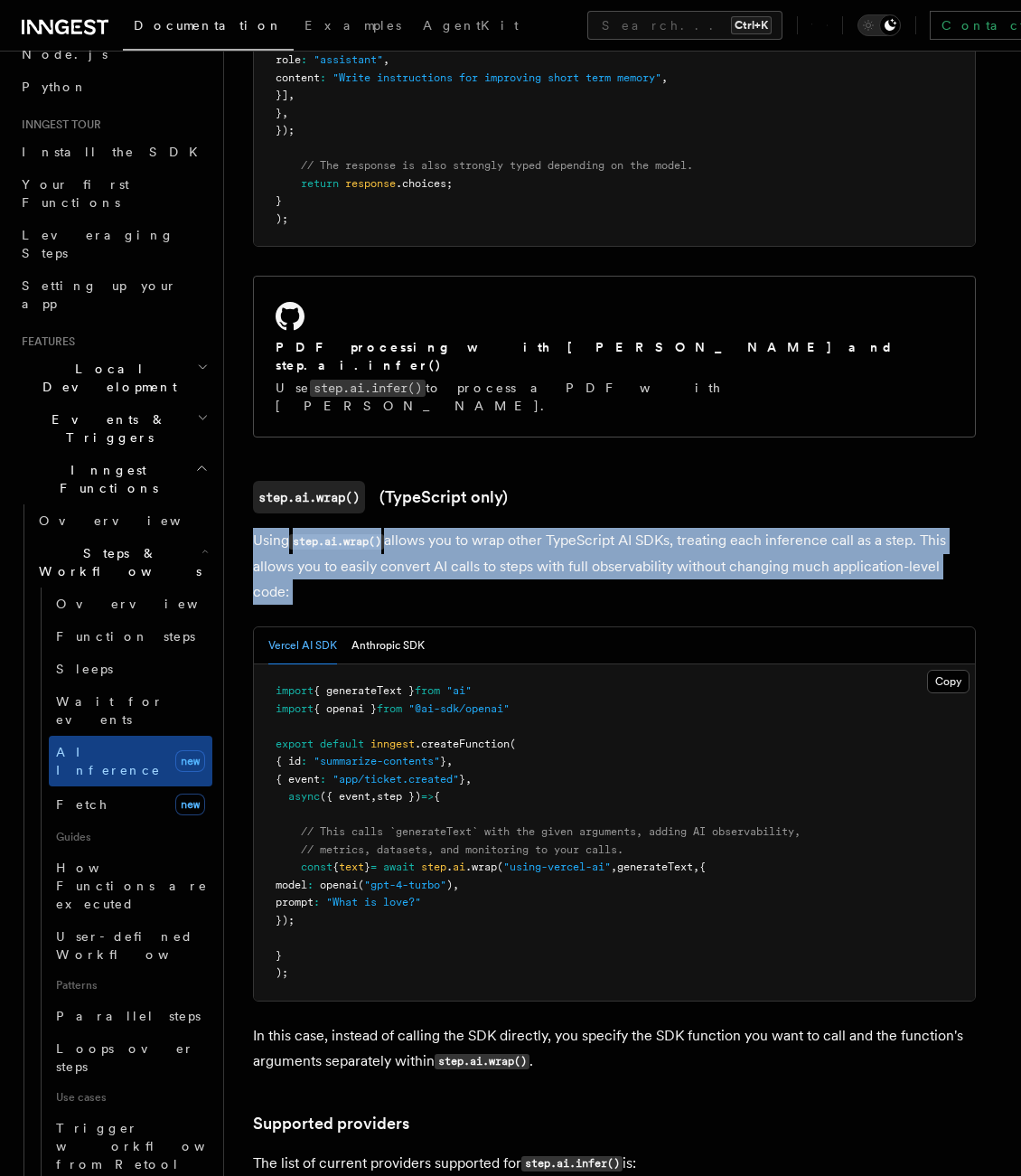
click at [453, 528] on p "Using step.ai.wrap() allows you to wrap other TypeScript AI SDKs, treating each…" at bounding box center [614, 566] width 722 height 77
drag, startPoint x: 453, startPoint y: 495, endPoint x: 432, endPoint y: 488, distance: 22.1
click at [432, 528] on p "Using step.ai.wrap() allows you to wrap other TypeScript AI SDKs, treating each…" at bounding box center [614, 566] width 722 height 77
click at [455, 528] on p "Using step.ai.wrap() allows you to wrap other TypeScript AI SDKs, treating each…" at bounding box center [614, 566] width 722 height 77
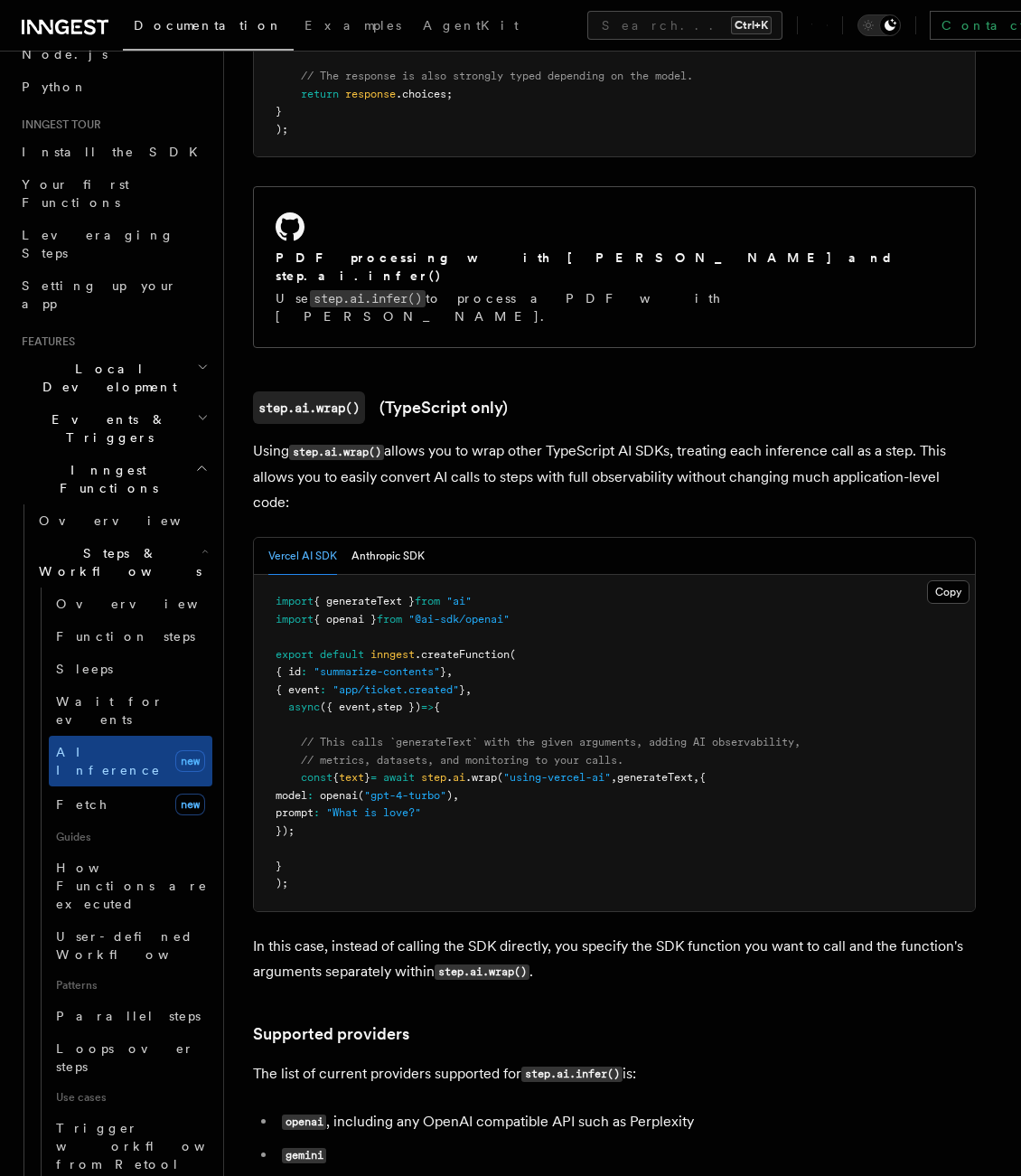
scroll to position [1446, 0]
click at [506, 438] on p "Using step.ai.wrap() allows you to wrap other TypeScript AI SDKs, treating each…" at bounding box center [614, 476] width 722 height 77
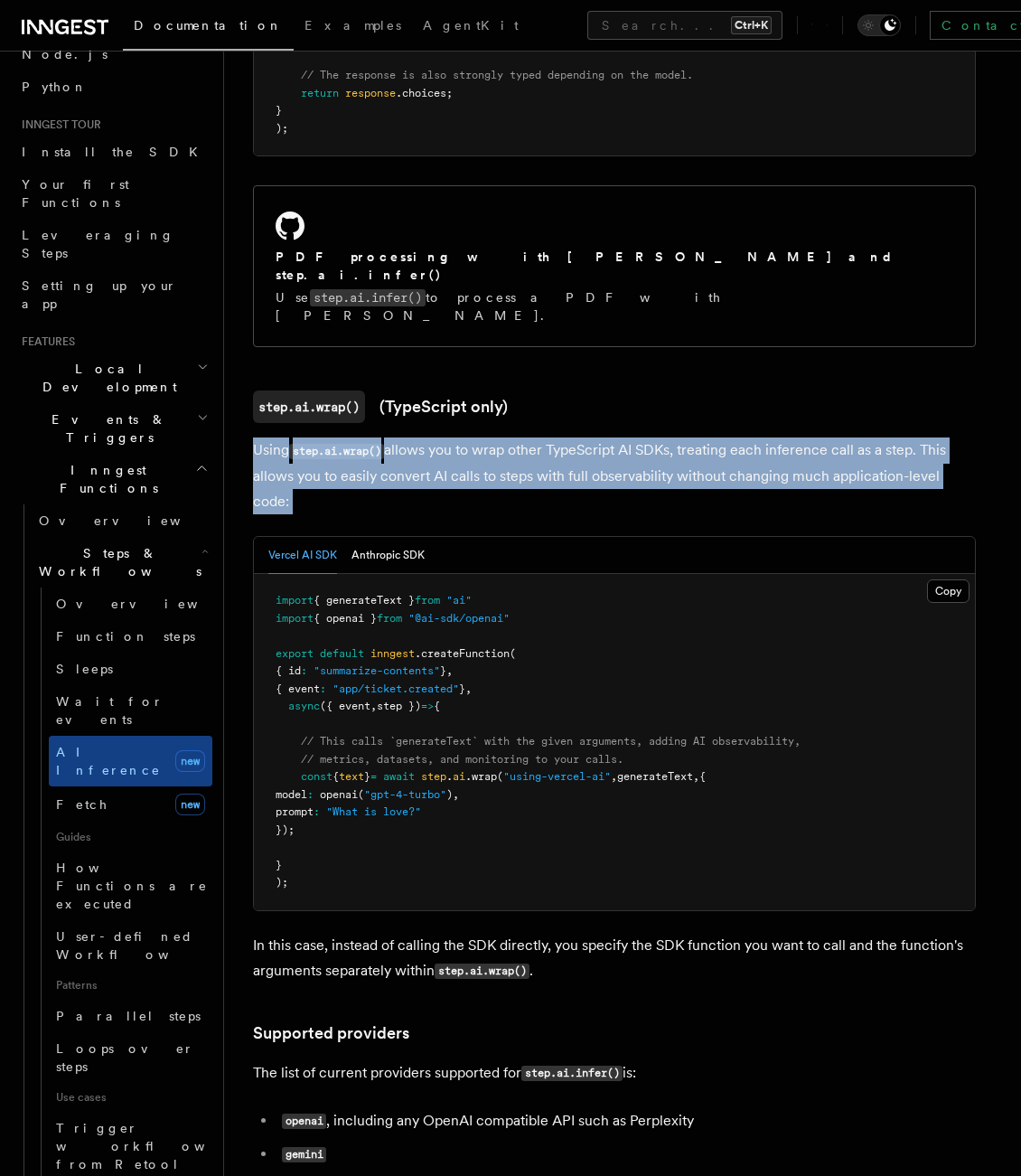
click at [506, 438] on p "Using step.ai.wrap() allows you to wrap other TypeScript AI SDKs, treating each…" at bounding box center [614, 476] width 722 height 77
drag, startPoint x: 506, startPoint y: 415, endPoint x: 461, endPoint y: 417, distance: 45.0
click at [461, 438] on p "Using step.ai.wrap() allows you to wrap other TypeScript AI SDKs, treating each…" at bounding box center [614, 476] width 722 height 77
click at [486, 438] on p "Using step.ai.wrap() allows you to wrap other TypeScript AI SDKs, treating each…" at bounding box center [614, 476] width 722 height 77
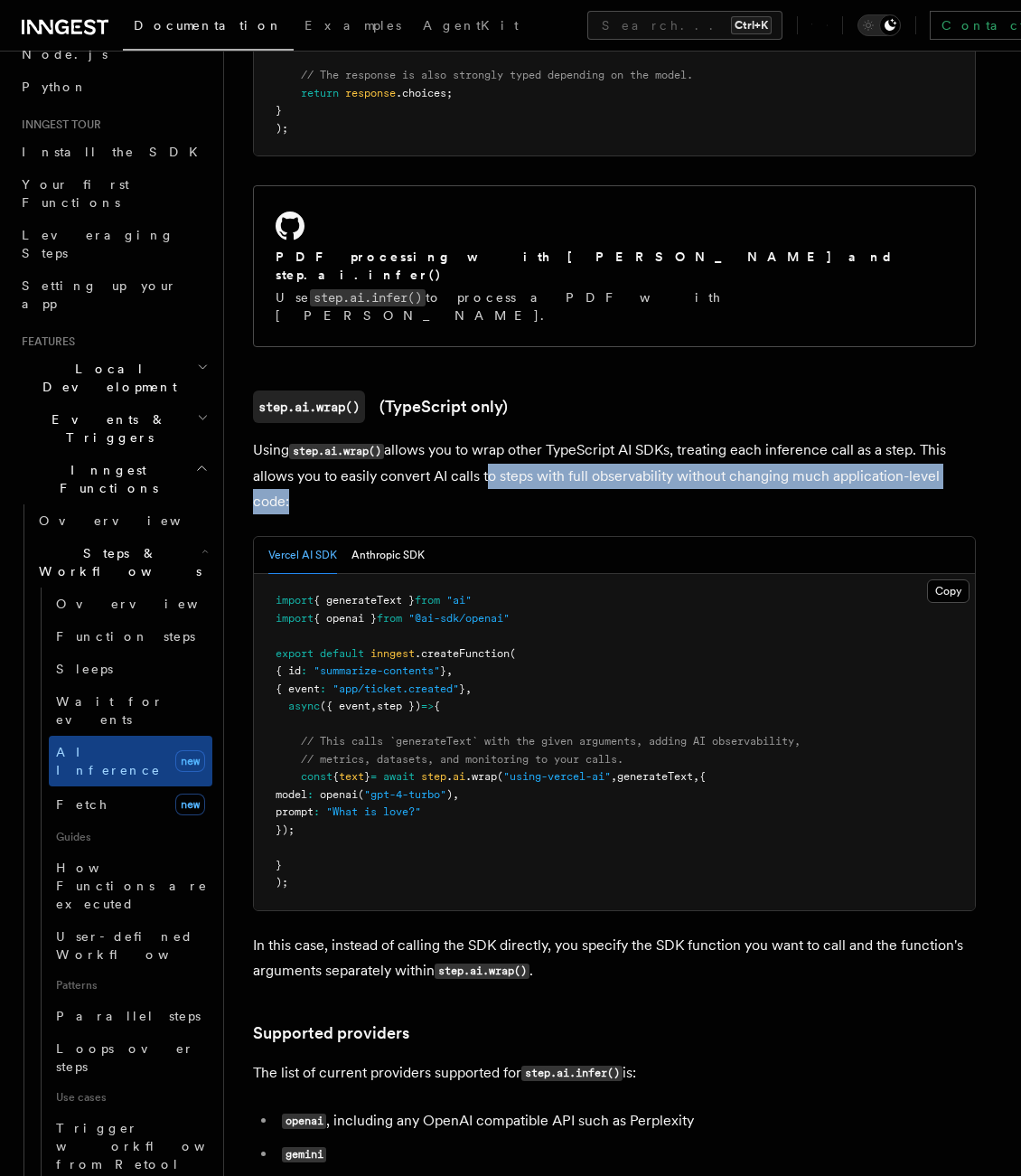
drag, startPoint x: 486, startPoint y: 417, endPoint x: 947, endPoint y: 415, distance: 461.0
click at [947, 438] on p "Using step.ai.wrap() allows you to wrap other TypeScript AI SDKs, treating each…" at bounding box center [614, 476] width 722 height 77
click at [886, 438] on p "Using step.ai.wrap() allows you to wrap other TypeScript AI SDKs, treating each…" at bounding box center [614, 476] width 722 height 77
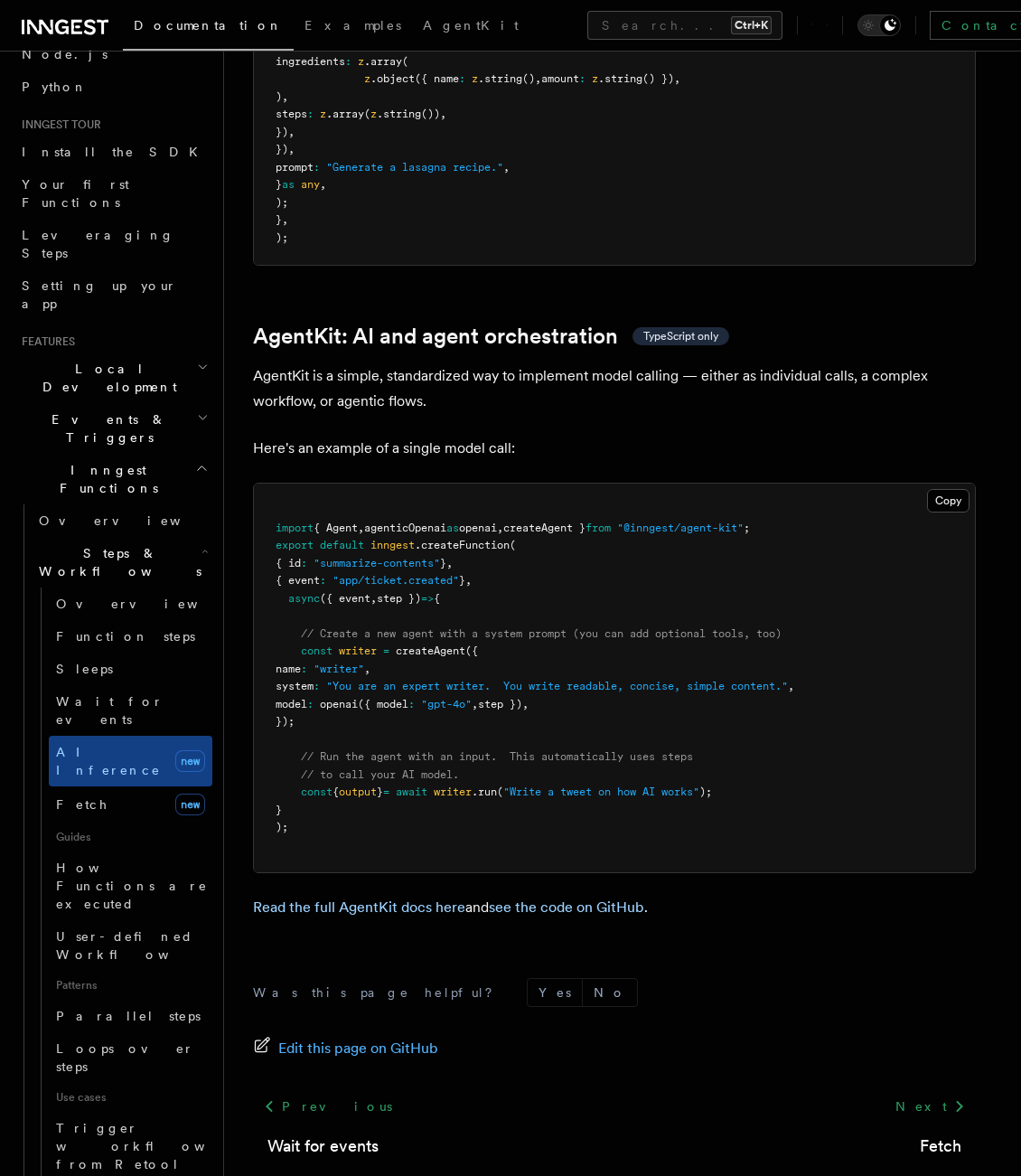
scroll to position [5093, 0]
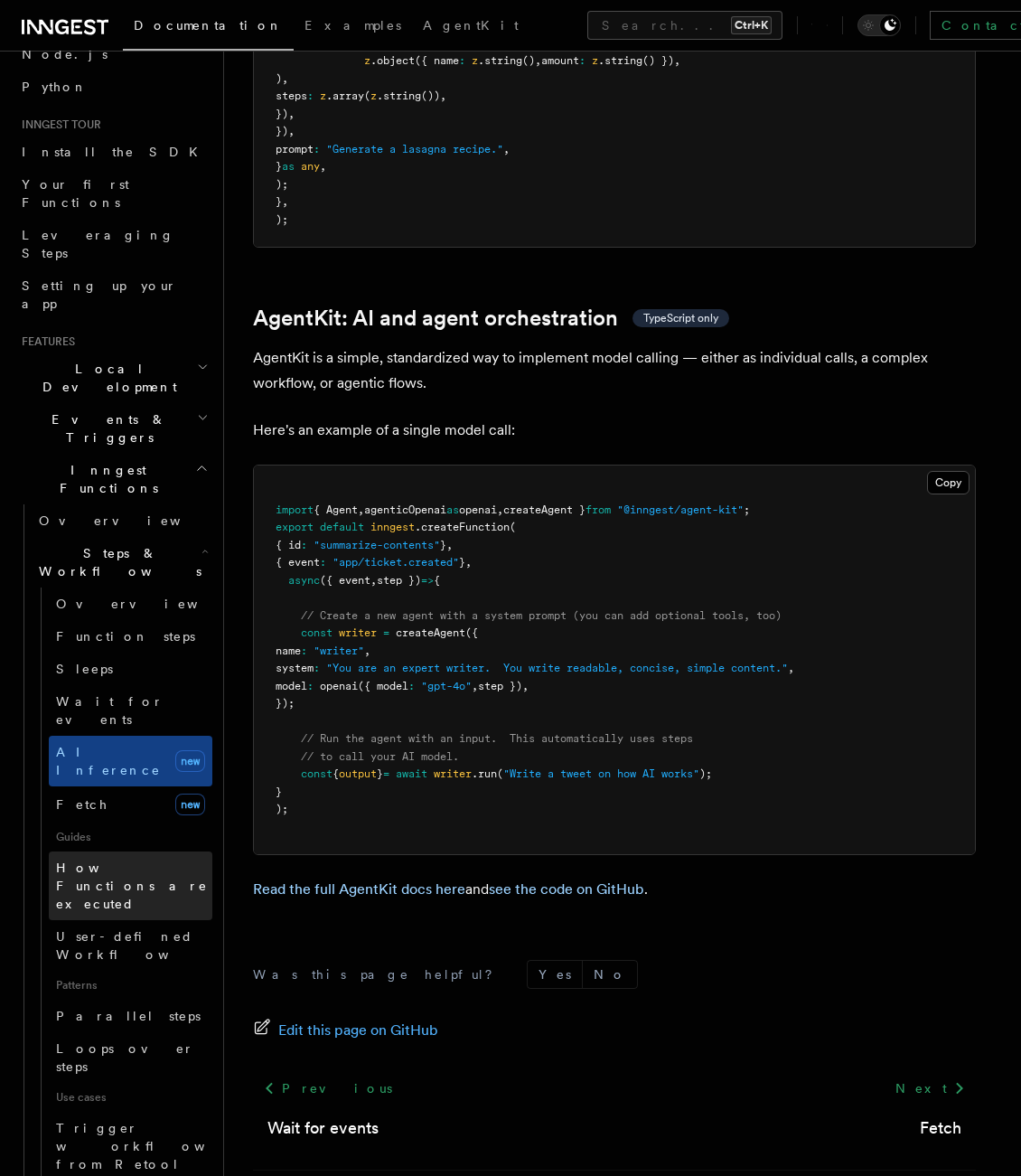
click at [81, 860] on span "How Functions are executed" at bounding box center [132, 886] width 152 height 51
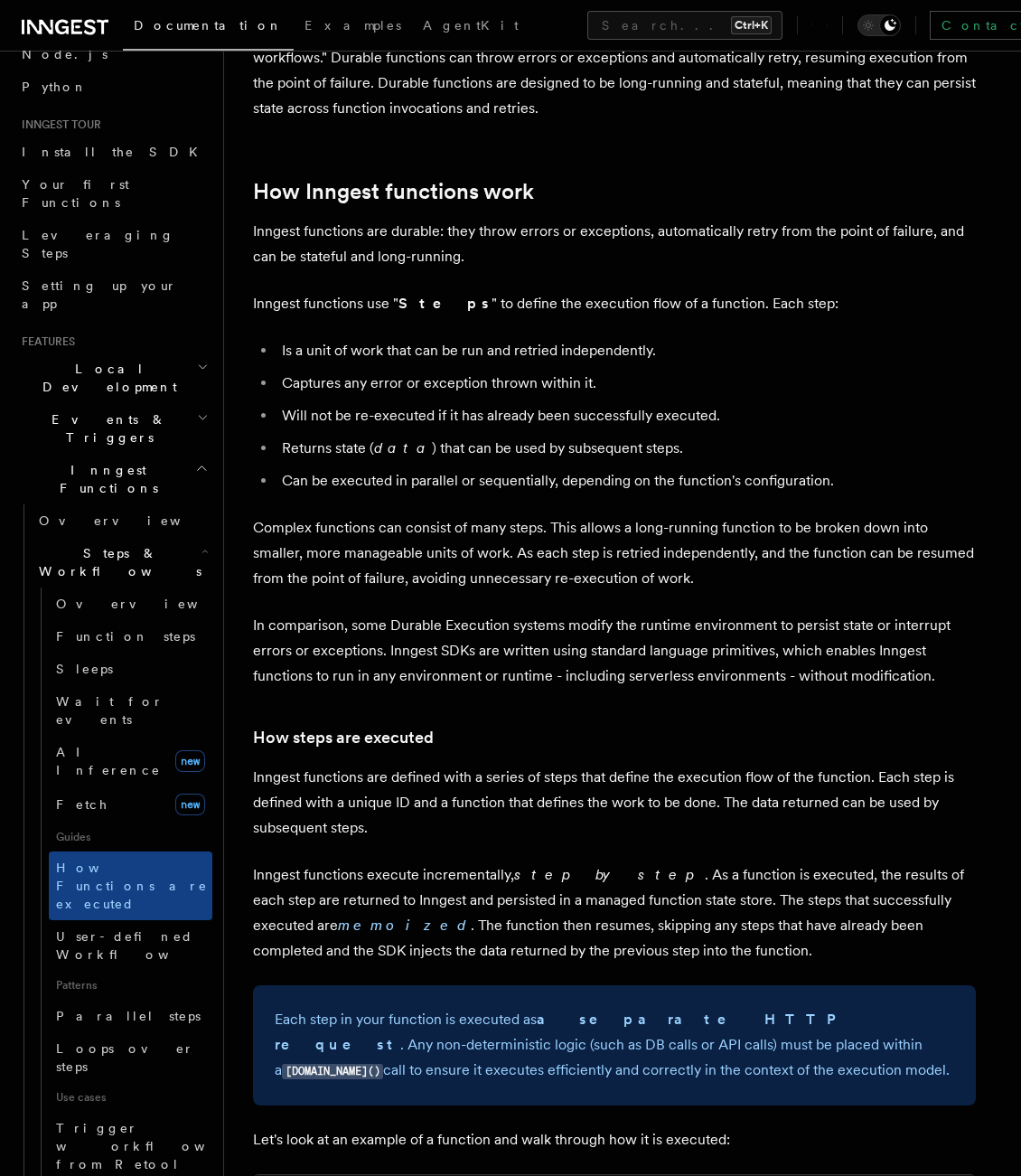
scroll to position [903, 0]
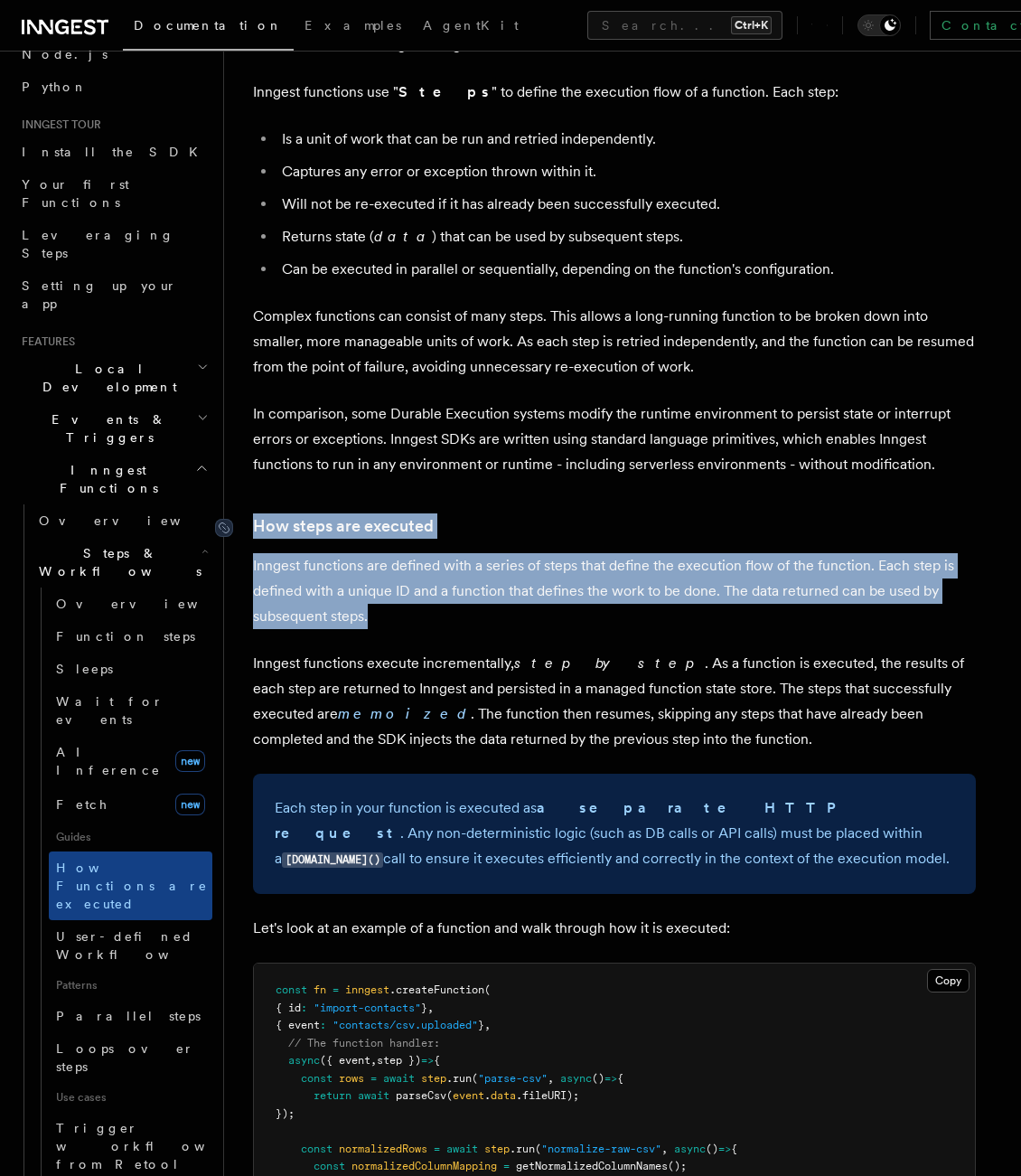
drag, startPoint x: 446, startPoint y: 556, endPoint x: 256, endPoint y: 469, distance: 209.0
click at [257, 514] on link "How steps are executed" at bounding box center [343, 526] width 181 height 25
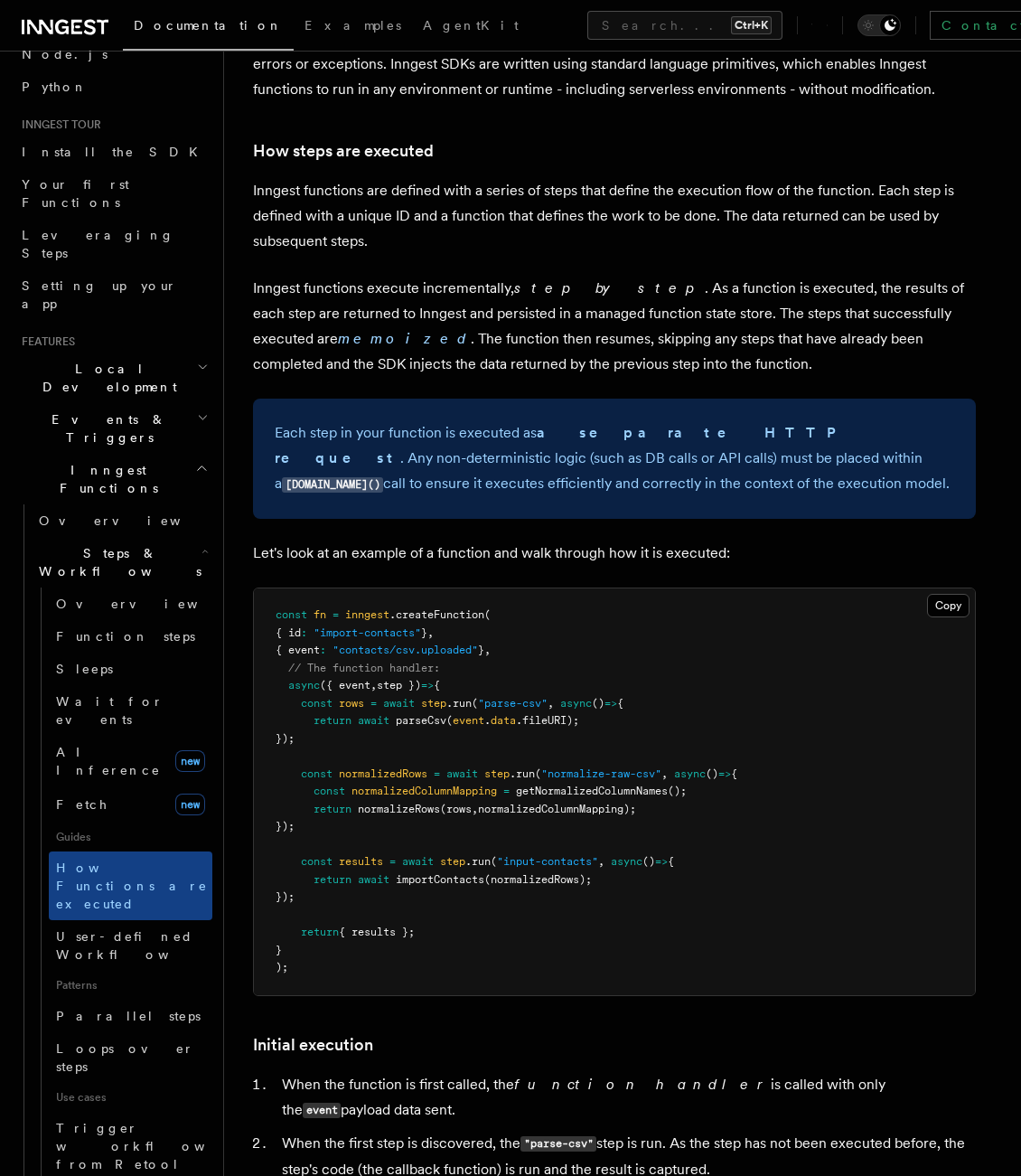
click at [267, 477] on article "Features Inngest Functions Steps & Workflows How Inngest functions are executed…" at bounding box center [622, 938] width 739 height 4276
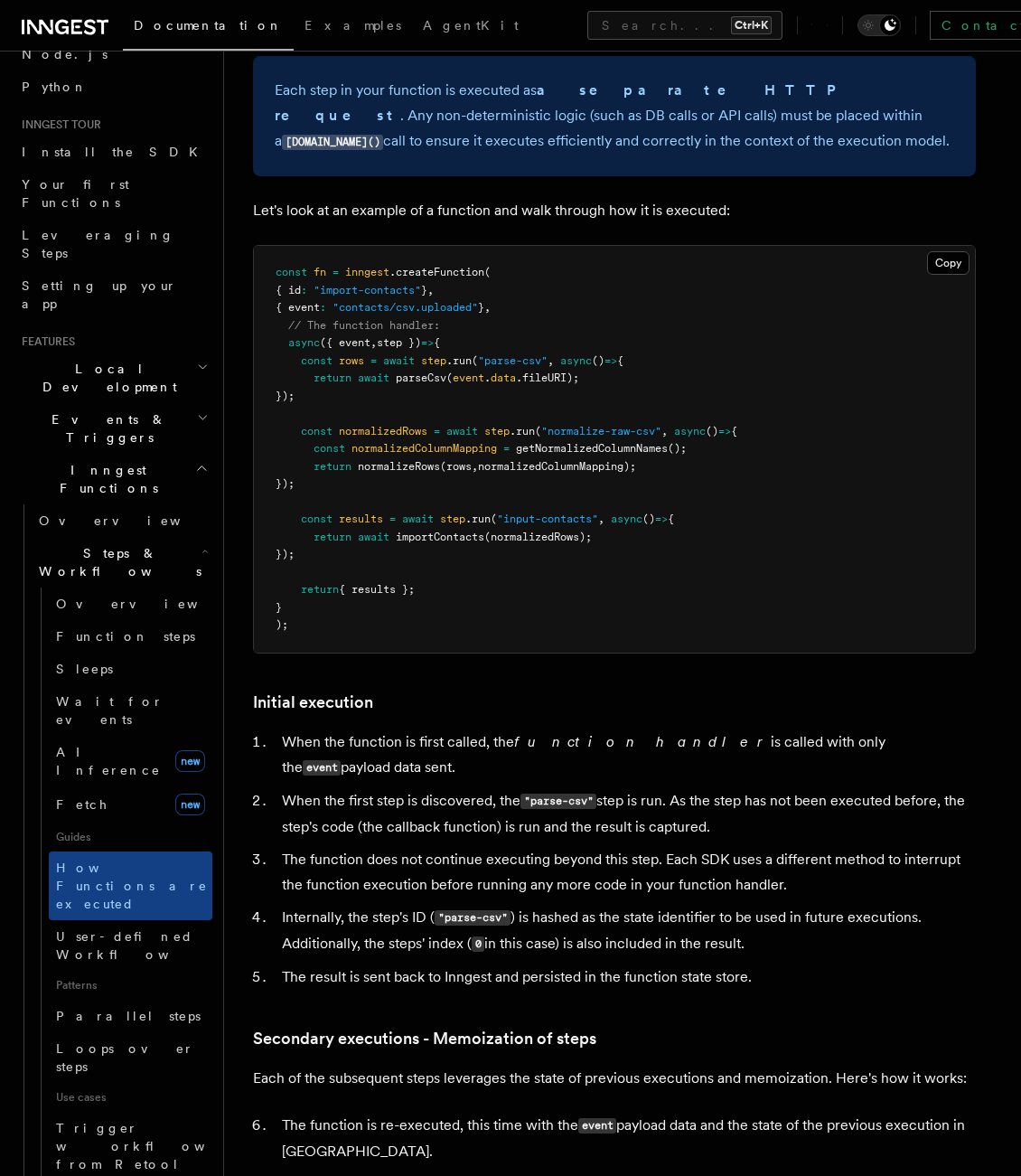
scroll to position [1641, 0]
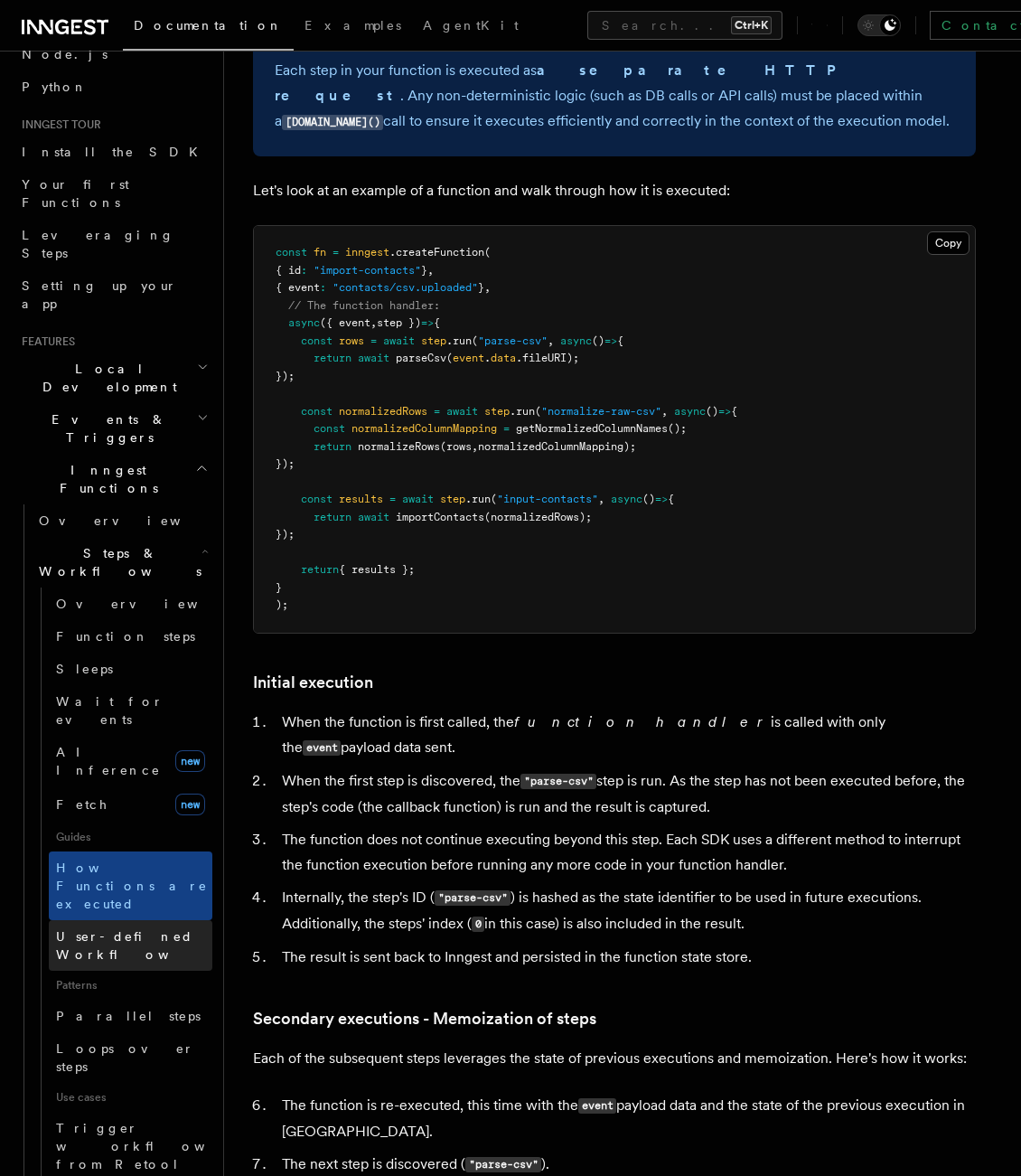
click at [138, 929] on span "User-defined Workflows" at bounding box center [138, 945] width 163 height 33
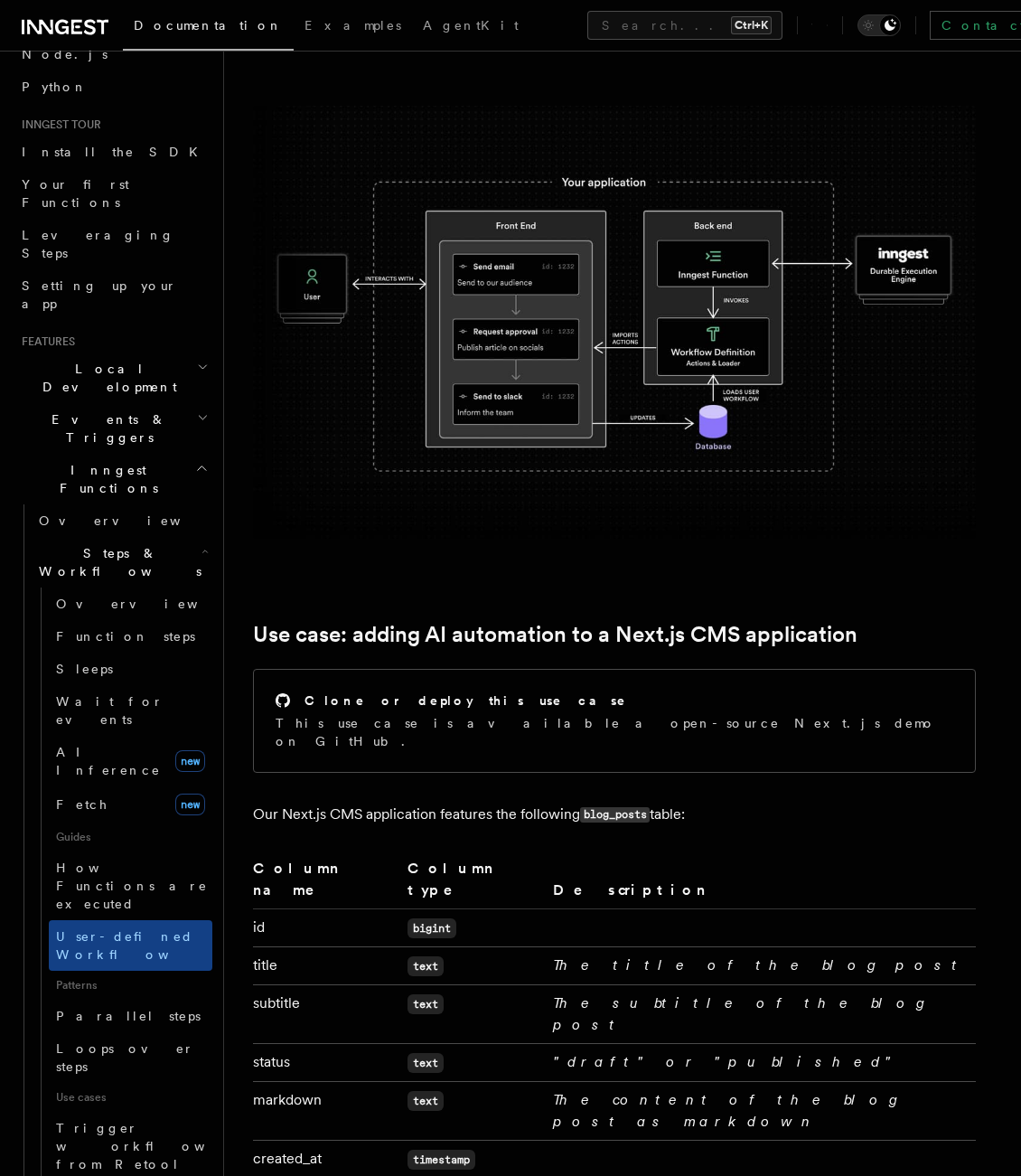
scroll to position [271, 0]
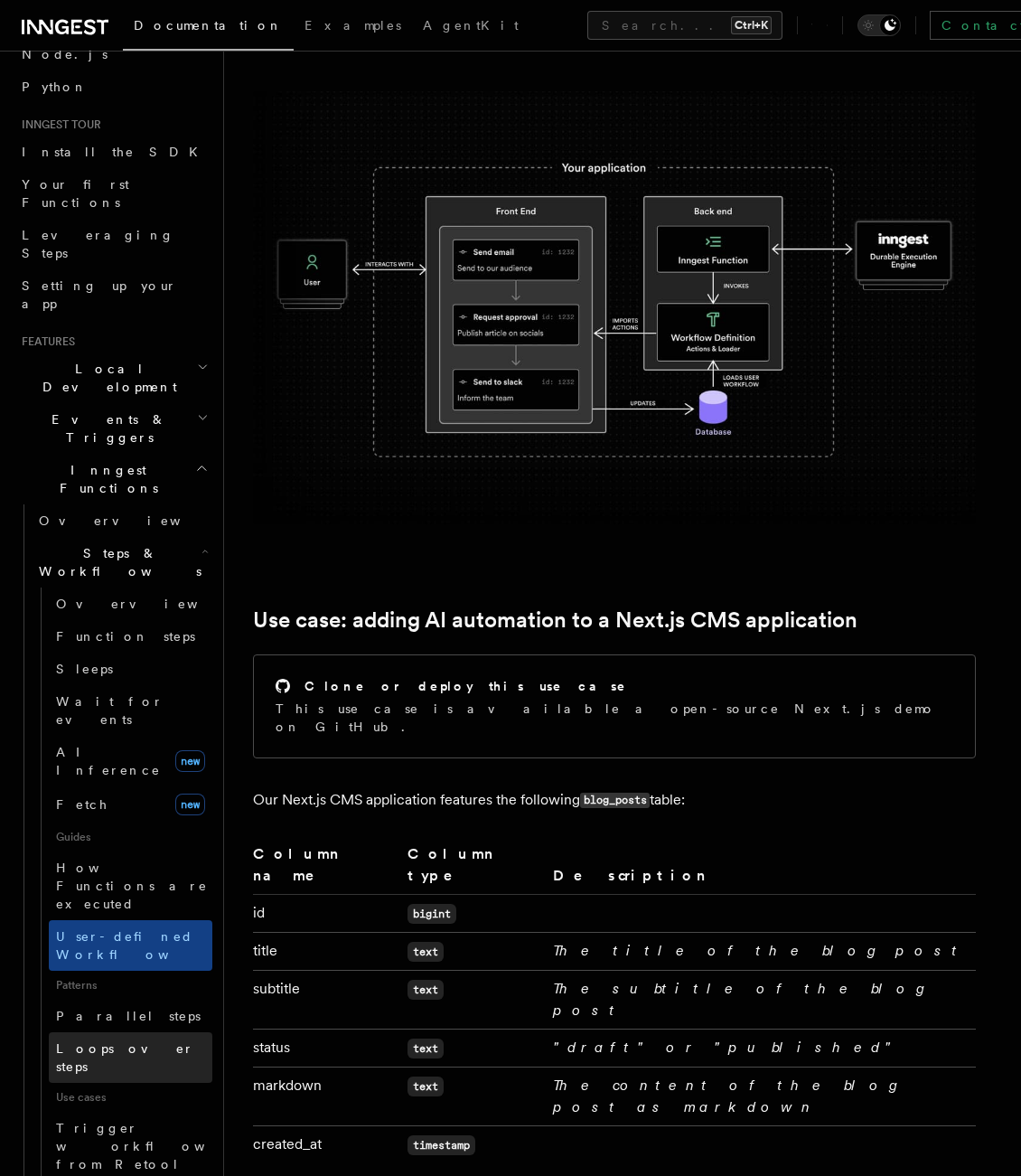
click at [108, 1032] on link "Loops over steps" at bounding box center [130, 1057] width 164 height 51
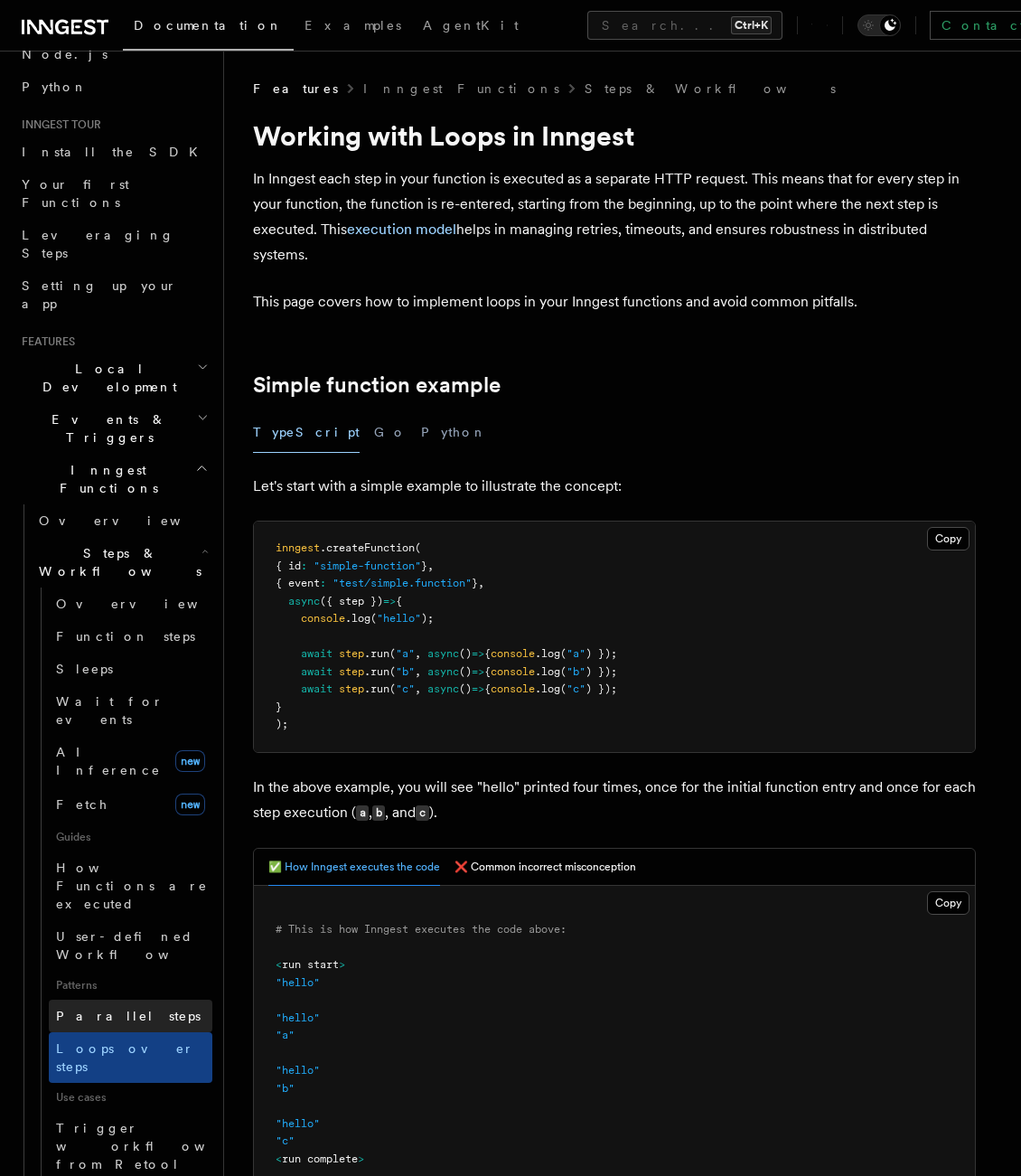
click at [101, 1000] on link "Parallel steps" at bounding box center [130, 1016] width 164 height 33
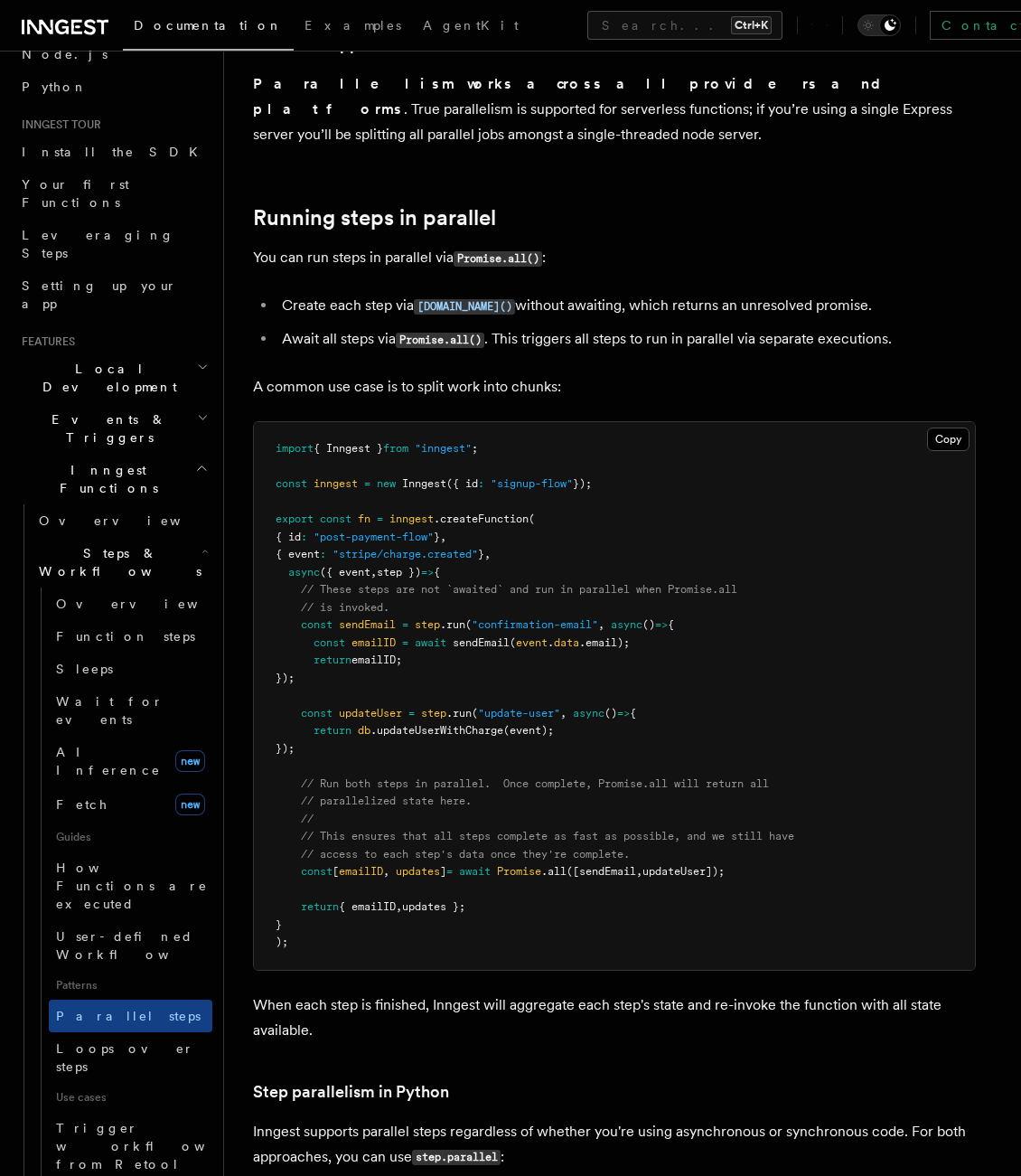
scroll to position [271, 0]
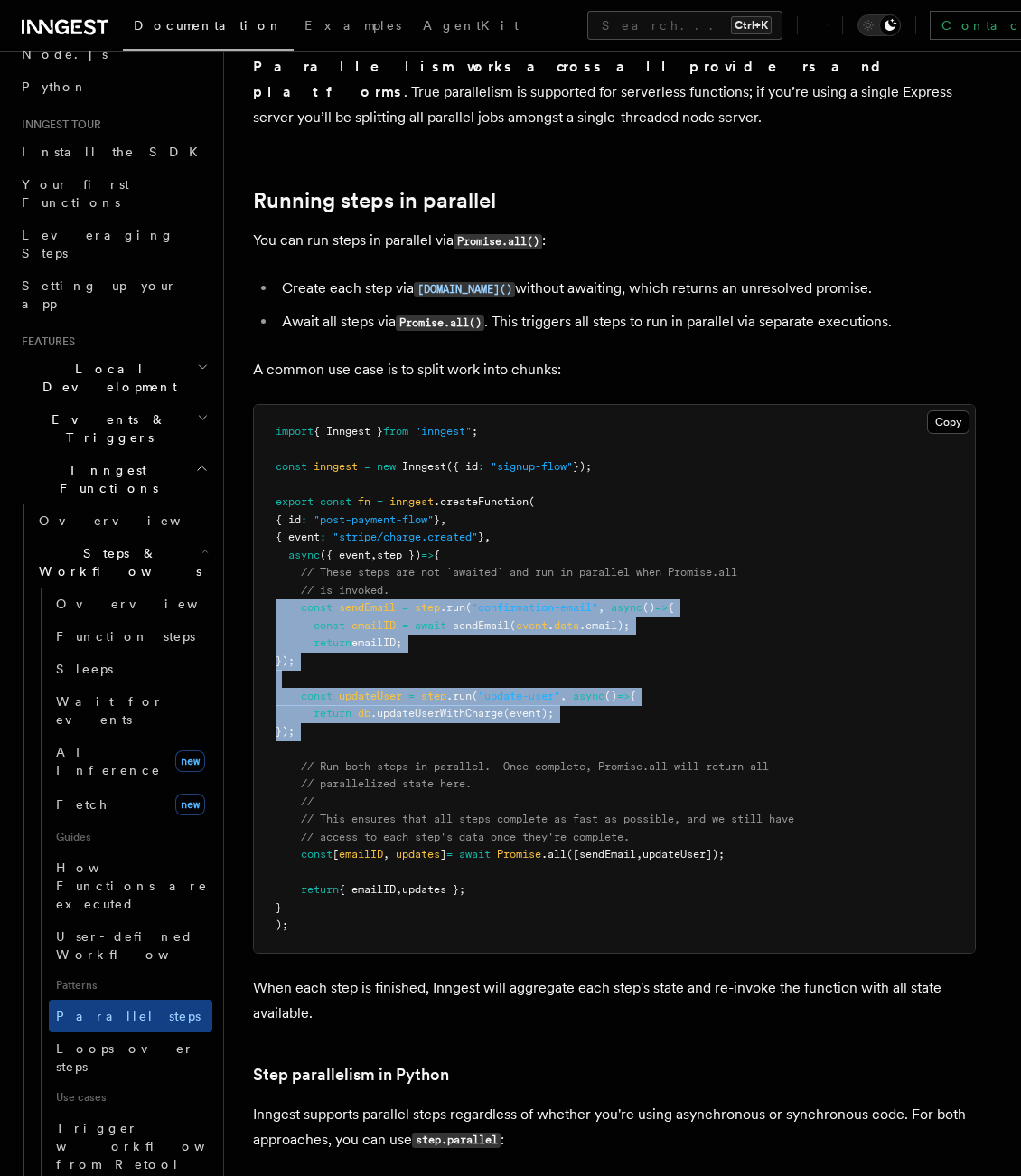
drag, startPoint x: 424, startPoint y: 721, endPoint x: 253, endPoint y: 575, distance: 224.8
click at [254, 575] on pre "import { Inngest } from "inngest" ; const inngest = new Inngest ({ id : "signup…" at bounding box center [614, 678] width 721 height 547
drag, startPoint x: 253, startPoint y: 575, endPoint x: 827, endPoint y: 645, distance: 578.3
click at [827, 645] on pre "import { Inngest } from "inngest" ; const inngest = new Inngest ({ id : "signup…" at bounding box center [614, 678] width 721 height 547
